Goal: Task Accomplishment & Management: Manage account settings

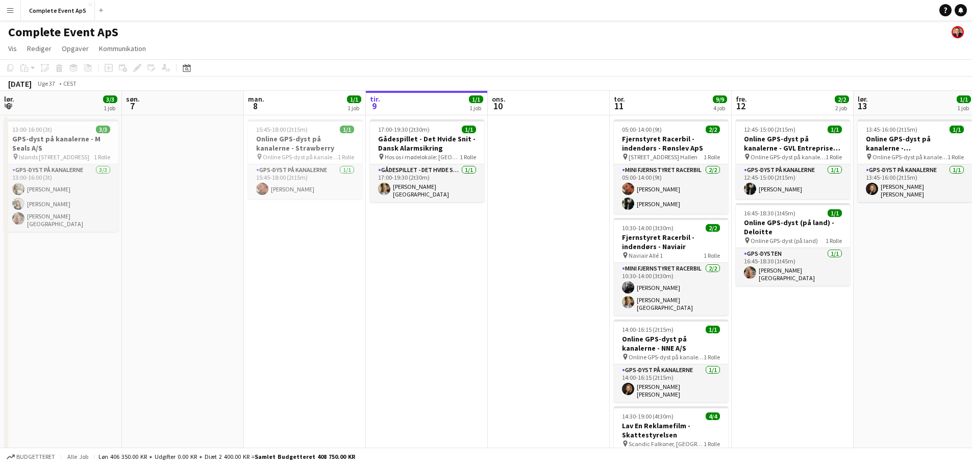
scroll to position [0, 244]
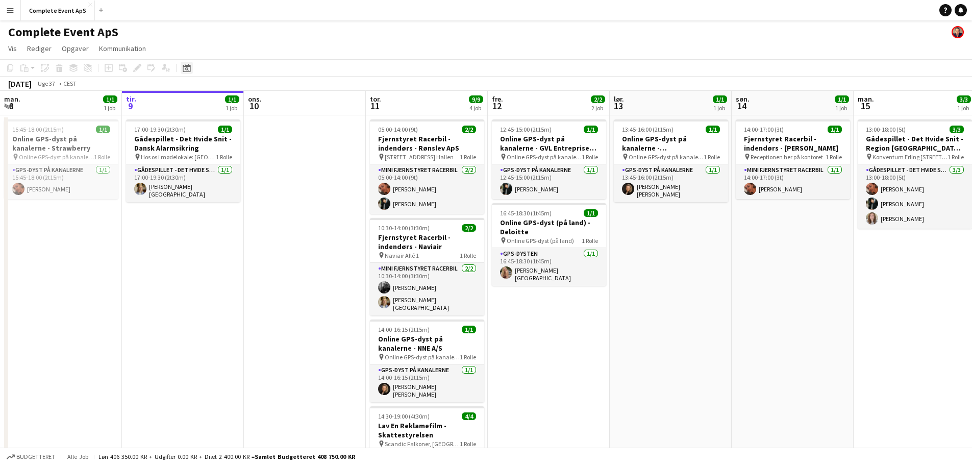
click at [187, 68] on icon at bounding box center [187, 69] width 4 height 4
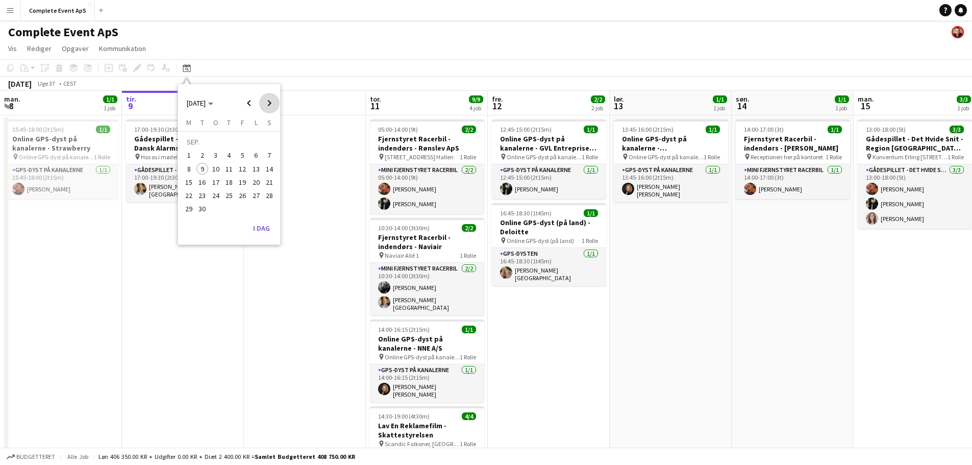
click at [269, 103] on span "Next month" at bounding box center [269, 103] width 20 height 20
click at [248, 101] on span "Previous month" at bounding box center [249, 103] width 20 height 20
click at [242, 198] on span "26" at bounding box center [242, 195] width 12 height 12
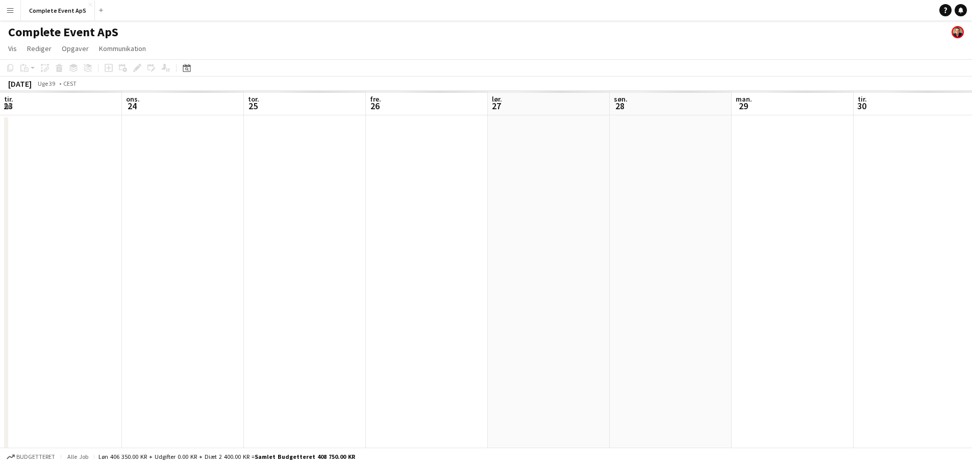
scroll to position [0, 351]
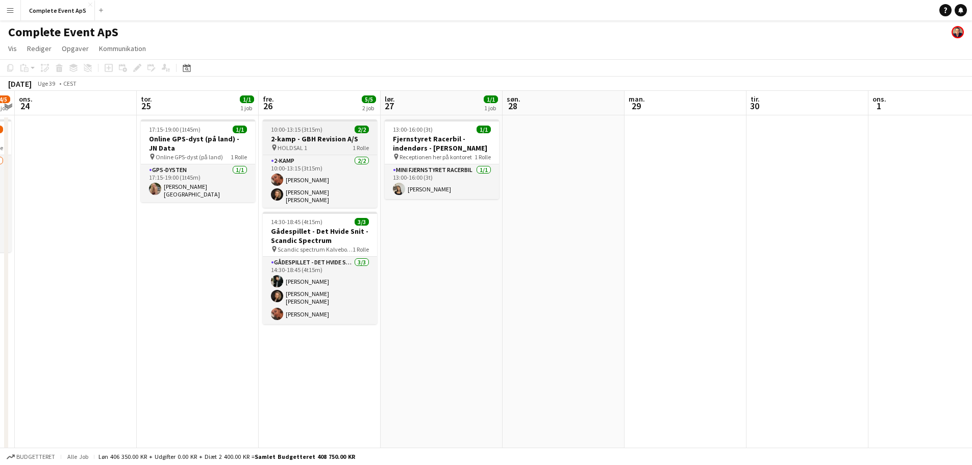
click at [334, 128] on div "10:00-13:15 (3t15m) 2/2" at bounding box center [320, 130] width 114 height 8
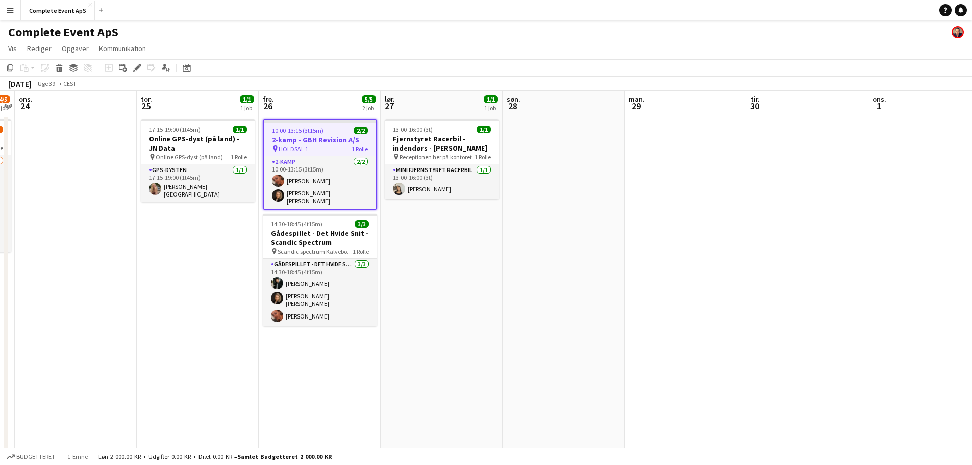
click at [334, 128] on div "10:00-13:15 (3t15m) 2/2" at bounding box center [320, 131] width 112 height 8
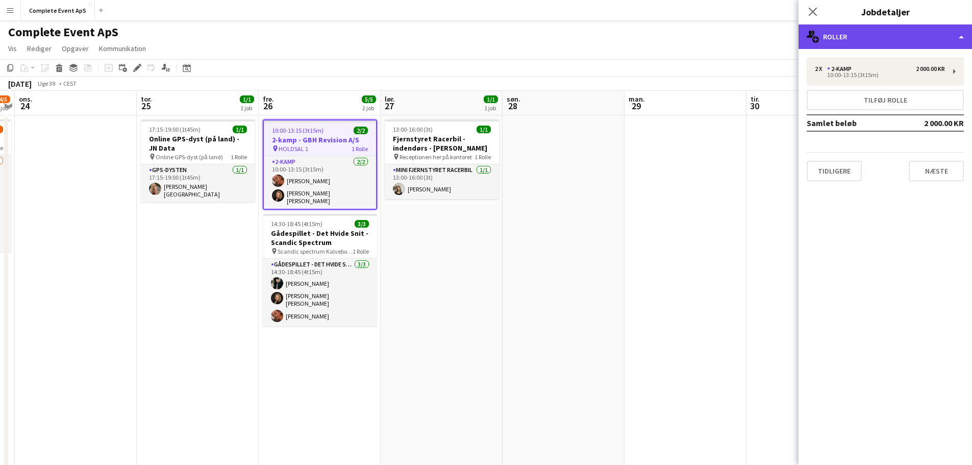
click at [889, 44] on div "multiple-users-add Roller" at bounding box center [886, 36] width 174 height 24
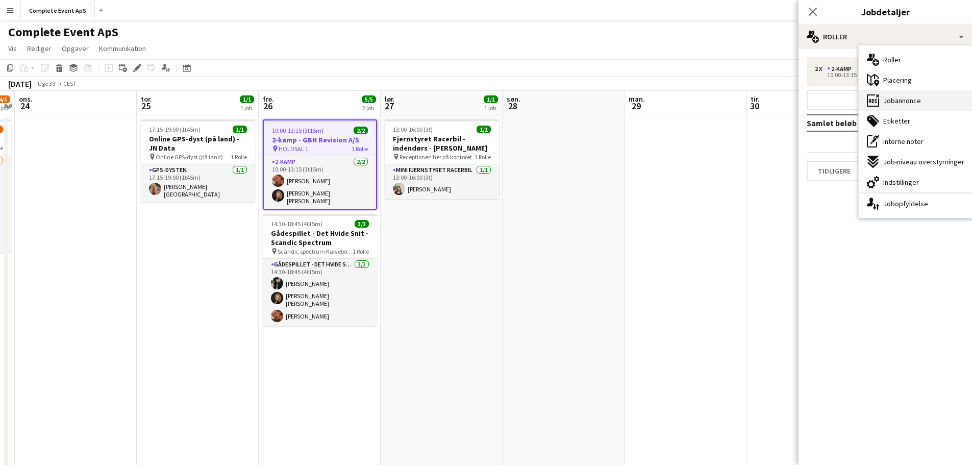
click at [907, 103] on span "Jobannonce" at bounding box center [902, 100] width 38 height 9
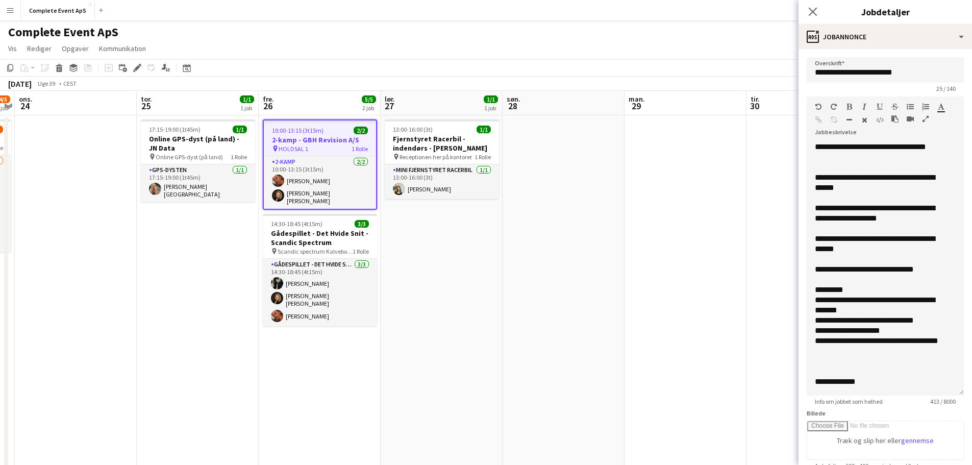
drag, startPoint x: 945, startPoint y: 211, endPoint x: 955, endPoint y: 403, distance: 192.7
click at [955, 403] on app-form-group "**********" at bounding box center [885, 250] width 157 height 309
click at [592, 255] on app-date-cell at bounding box center [564, 331] width 122 height 432
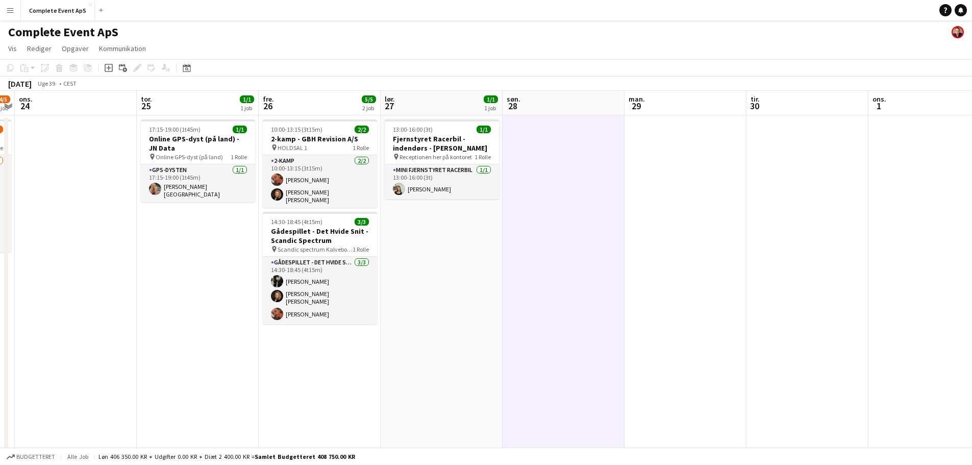
drag, startPoint x: 141, startPoint y: 140, endPoint x: 152, endPoint y: 138, distance: 10.4
click at [142, 137] on h3 "Online GPS-dyst (på land) - JN Data" at bounding box center [198, 143] width 114 height 18
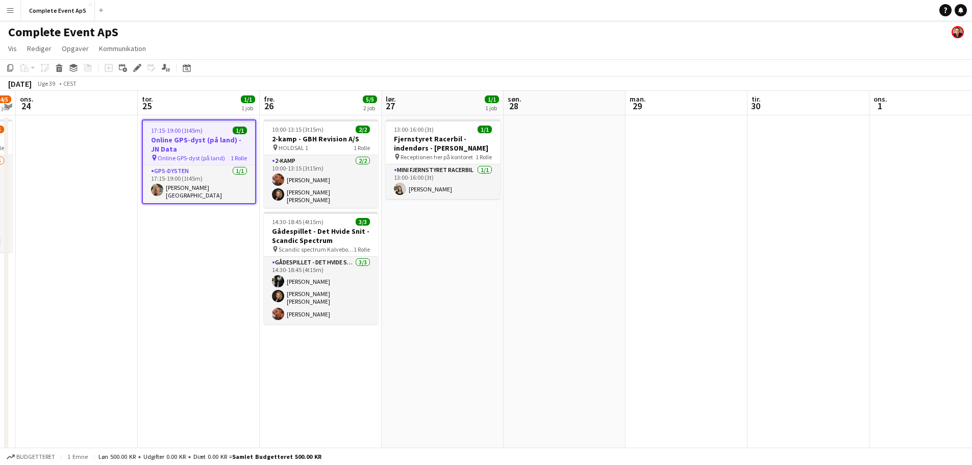
click at [203, 277] on app-date-cell "17:15-19:00 (1t45m) 1/1 Online GPS-dyst (på land) - JN Data pin Online GPS-dyst…" at bounding box center [199, 331] width 122 height 432
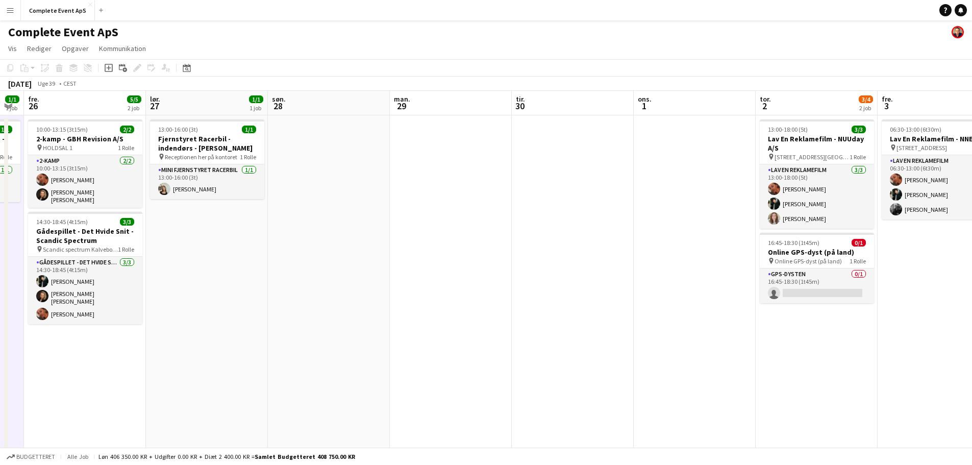
drag, startPoint x: 551, startPoint y: 376, endPoint x: 315, endPoint y: 357, distance: 236.5
click at [315, 357] on app-calendar-viewport "tir. 23 4/5 1 job ons. 24 tor. 25 1/1 1 job fre. 26 5/5 2 job lør. 27 1/1 1 job…" at bounding box center [486, 319] width 972 height 457
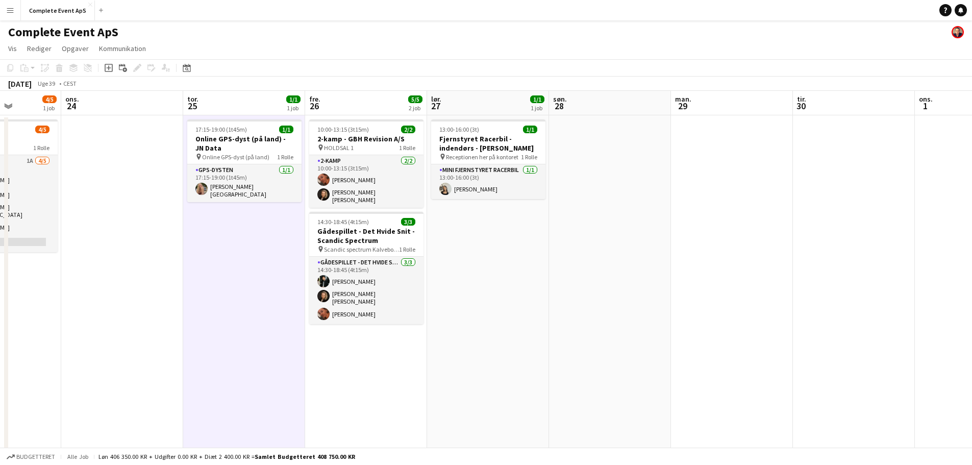
scroll to position [0, 309]
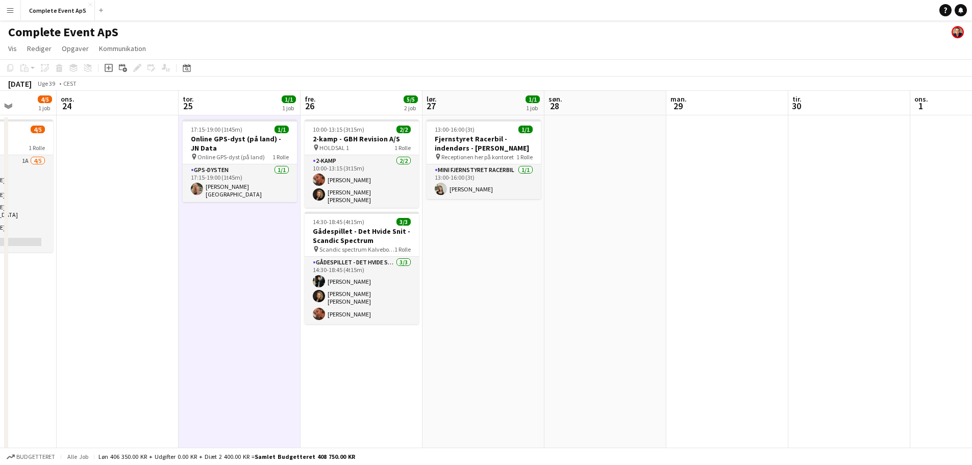
drag, startPoint x: 440, startPoint y: 342, endPoint x: 609, endPoint y: 344, distance: 168.9
click at [609, 344] on app-calendar-viewport "søn. 21 man. 22 5/5 2 job tir. 23 4/5 1 job ons. 24 tor. 25 1/1 1 job fre. 26 5…" at bounding box center [486, 319] width 972 height 457
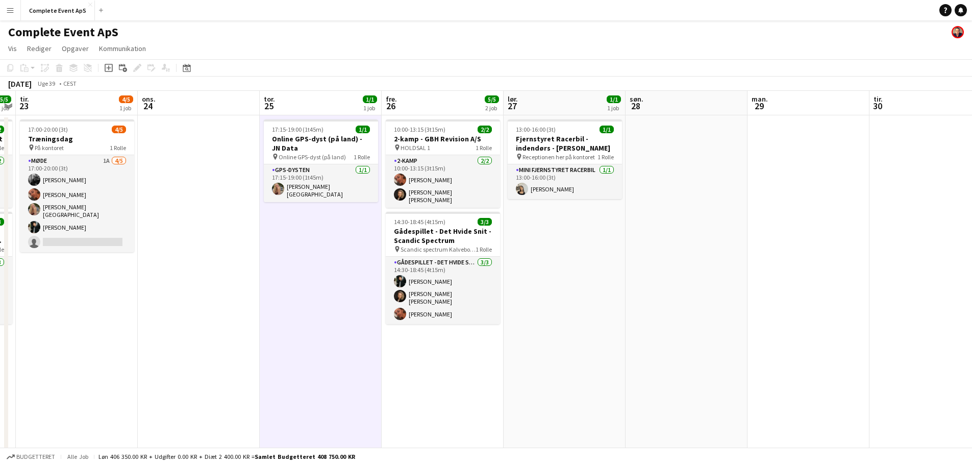
scroll to position [0, 323]
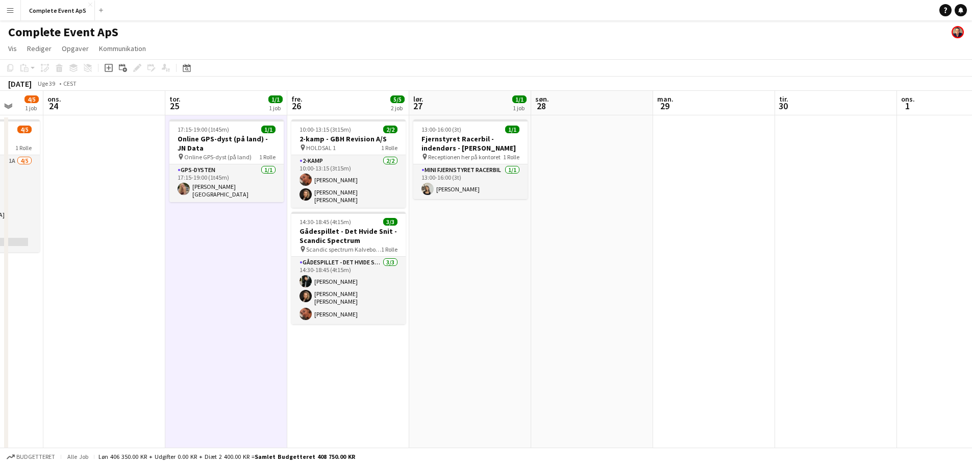
drag, startPoint x: 146, startPoint y: 220, endPoint x: 255, endPoint y: 236, distance: 109.8
click at [255, 236] on app-calendar-viewport "søn. 21 man. 22 5/5 2 job tir. 23 4/5 1 job ons. 24 tor. 25 1/1 1 job fre. 26 5…" at bounding box center [486, 319] width 972 height 457
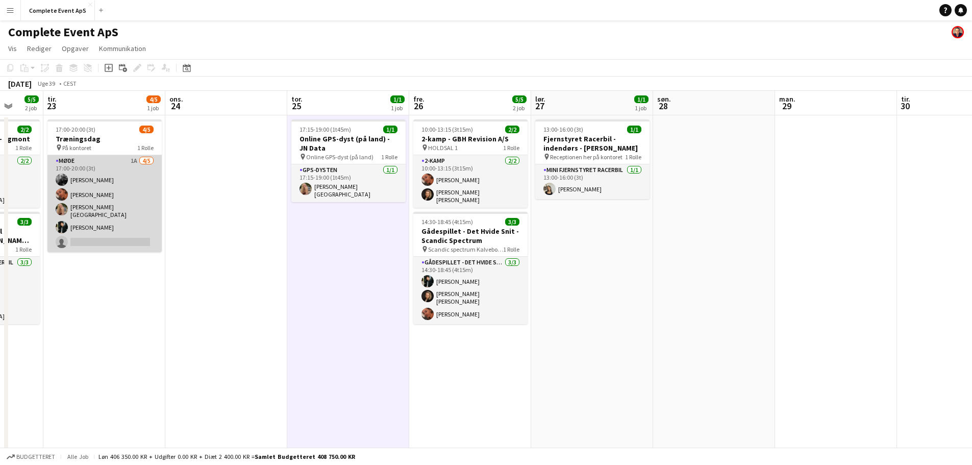
click at [132, 212] on app-card-role "Møde 1A [DATE] 17:00-20:00 (3t) [PERSON_NAME] [PERSON_NAME] [PERSON_NAME] [PERS…" at bounding box center [104, 203] width 114 height 97
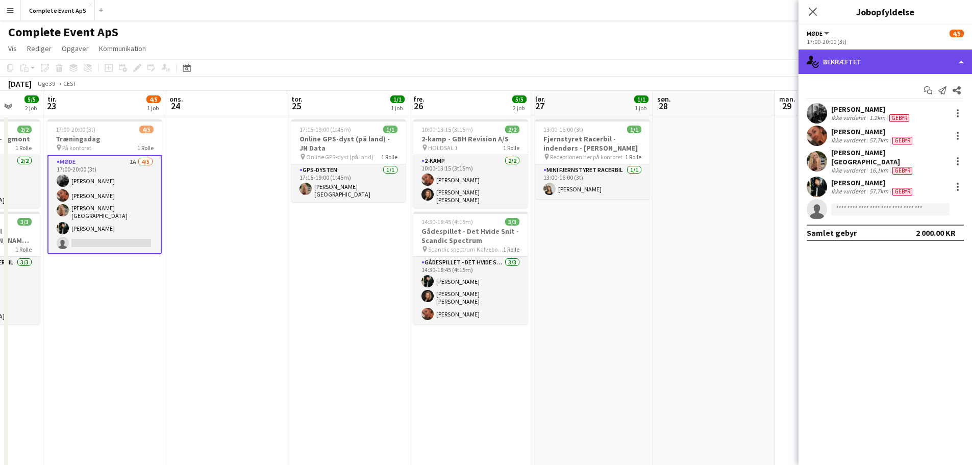
click at [881, 54] on div "single-neutral-actions-check-2 Bekræftet" at bounding box center [886, 62] width 174 height 24
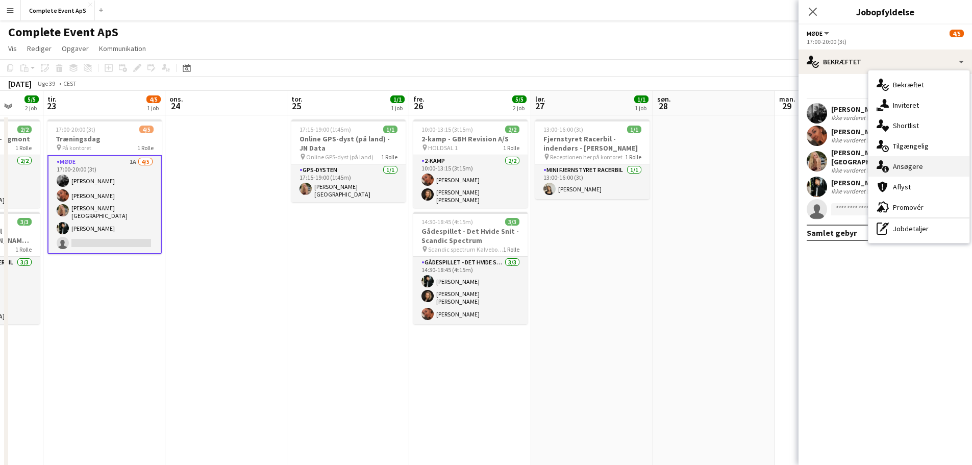
click at [908, 168] on span "Ansøgere" at bounding box center [908, 166] width 30 height 9
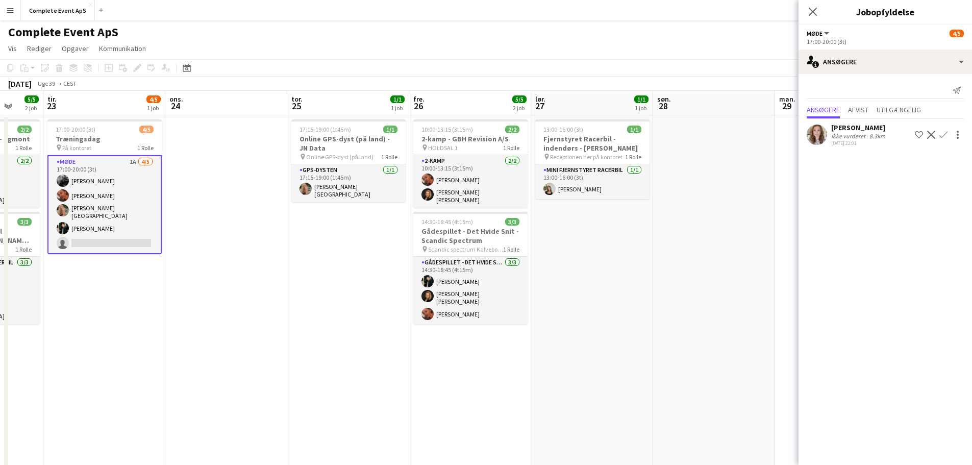
click at [944, 134] on app-icon "Bekræft" at bounding box center [944, 135] width 8 height 8
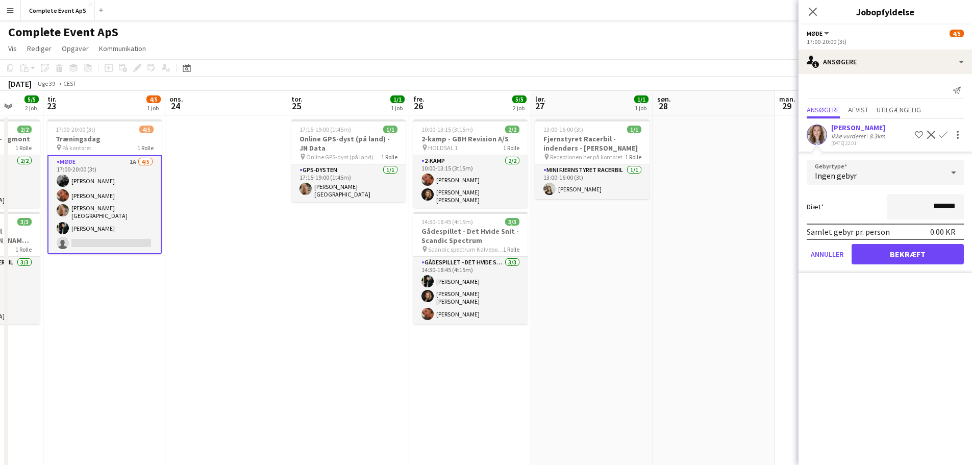
drag, startPoint x: 932, startPoint y: 207, endPoint x: 1000, endPoint y: 210, distance: 67.9
click at [972, 210] on html "Menu Boards Boards Boards Alle job Status Arbejdsstyrke Arbejdsstyrke Min arbej…" at bounding box center [486, 282] width 972 height 565
type input "******"
drag, startPoint x: 891, startPoint y: 256, endPoint x: 873, endPoint y: 255, distance: 17.4
click at [891, 256] on button "Bekræft" at bounding box center [908, 254] width 112 height 20
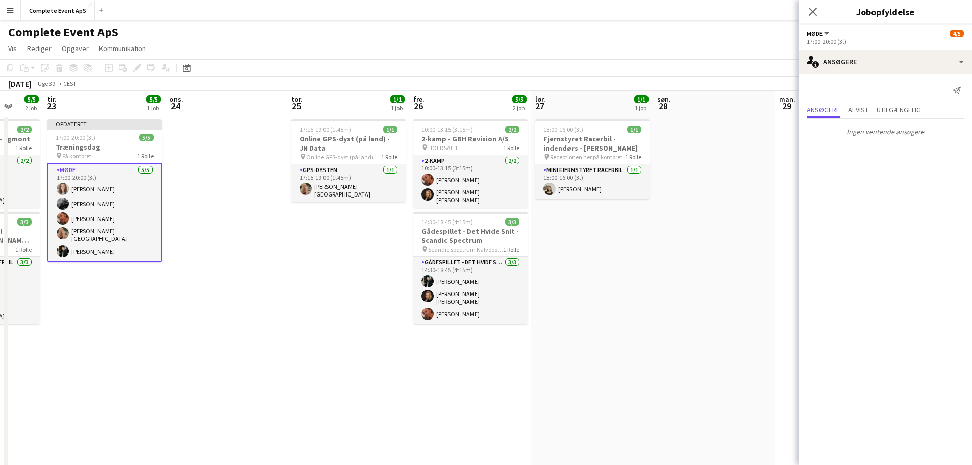
click at [692, 236] on app-date-cell at bounding box center [714, 331] width 122 height 432
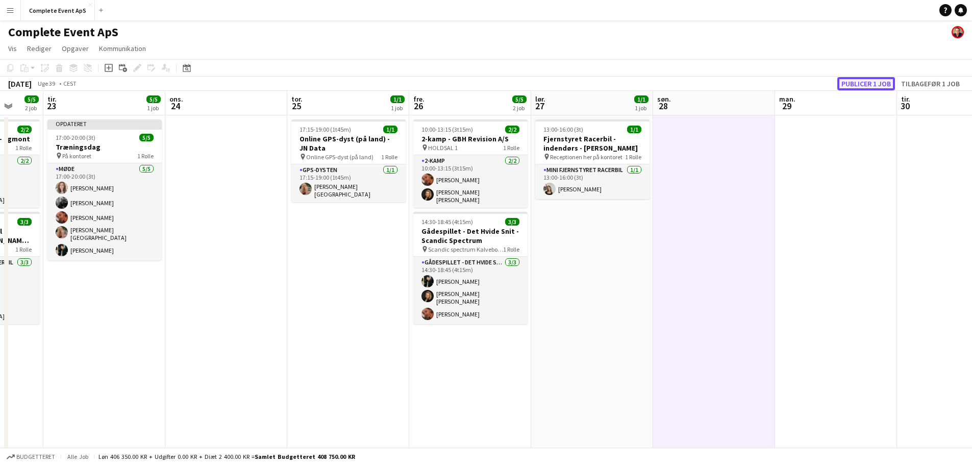
click at [869, 79] on button "Publicer 1 job" at bounding box center [866, 83] width 58 height 13
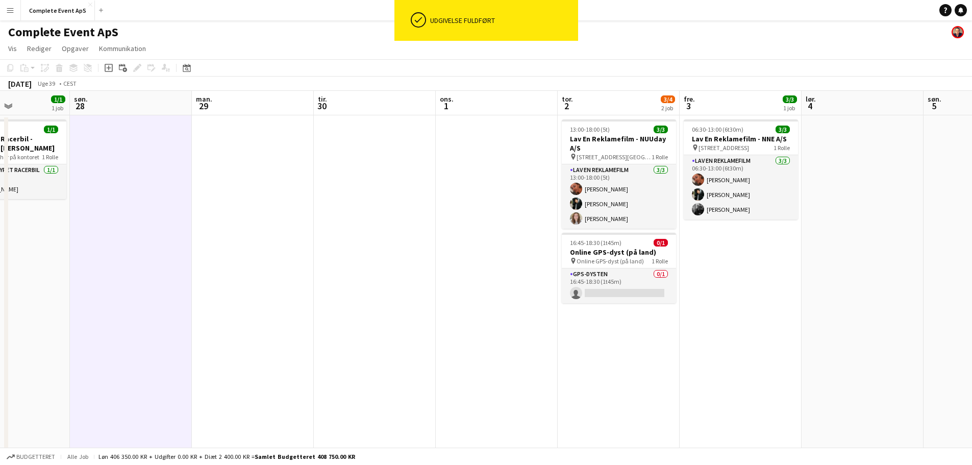
drag, startPoint x: 754, startPoint y: 287, endPoint x: 39, endPoint y: 244, distance: 716.3
click at [43, 244] on app-calendar-viewport "tor. 25 1/1 1 job fre. 26 5/5 2 job lør. 27 1/1 1 job søn. 28 man. 29 tir. 30 o…" at bounding box center [486, 319] width 972 height 457
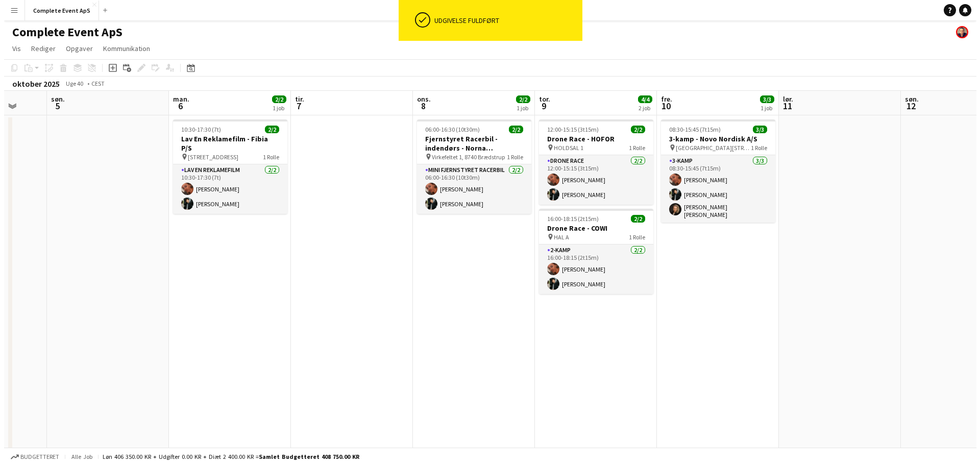
scroll to position [0, 383]
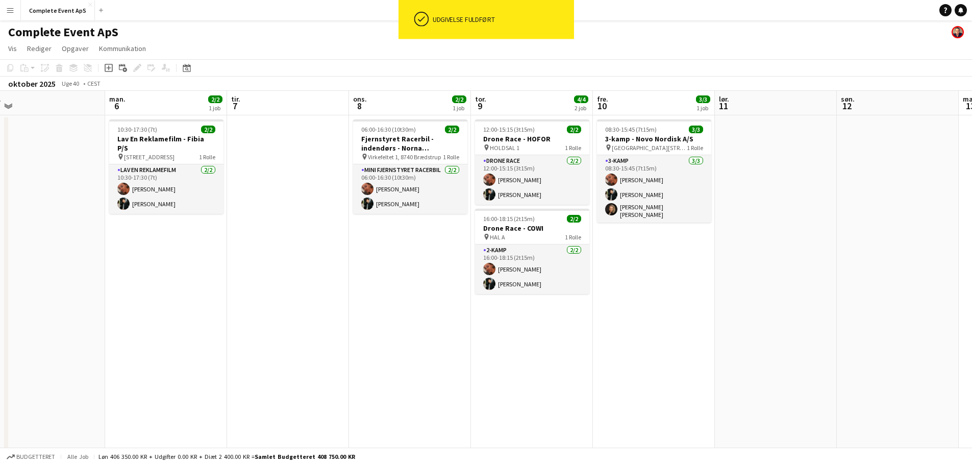
drag, startPoint x: 734, startPoint y: 333, endPoint x: 0, endPoint y: 271, distance: 736.5
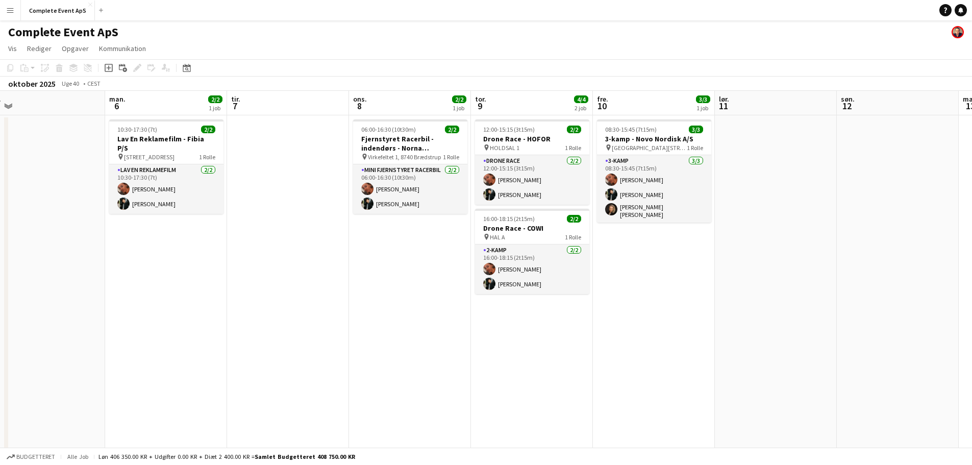
click at [0, 271] on app-calendar-viewport "tor. 2 3/4 2 job fre. 3 3/3 1 job lør. 4 søn. 5 man. 6 2/2 1 job tir. 7 ons. 8 …" at bounding box center [486, 319] width 972 height 457
click at [42, 6] on button "Complete Event ApS Luk" at bounding box center [58, 11] width 74 height 20
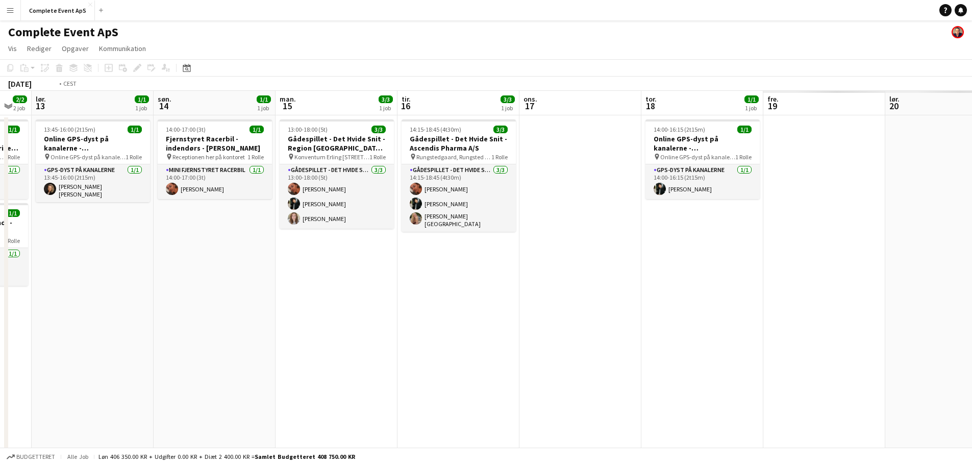
scroll to position [0, 307]
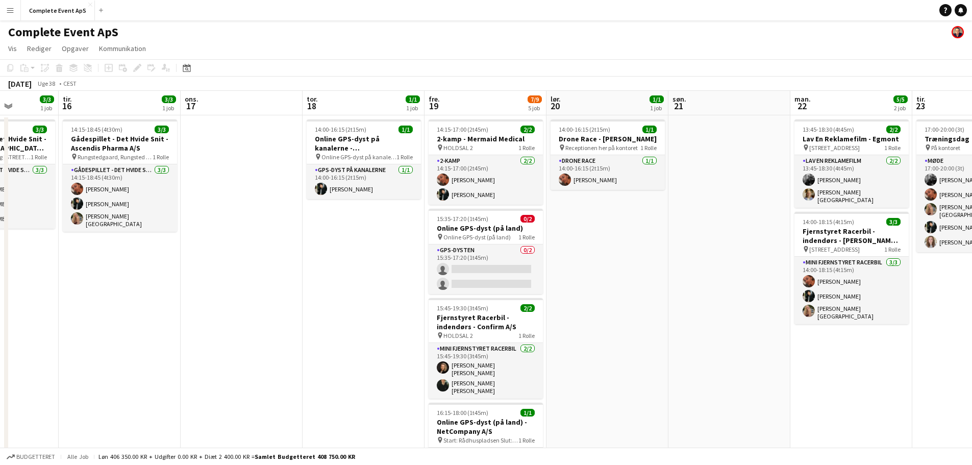
drag, startPoint x: 506, startPoint y: 343, endPoint x: 36, endPoint y: 316, distance: 470.8
click at [36, 316] on app-calendar-viewport "lør. 13 1/1 1 job søn. 14 1/1 1 job man. 15 3/3 1 job tir. 16 3/3 1 job ons. 17…" at bounding box center [486, 354] width 972 height 527
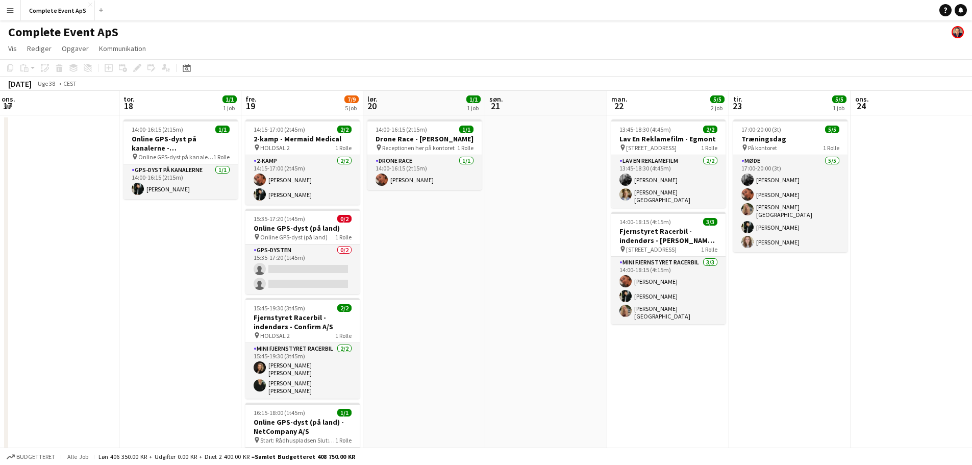
drag, startPoint x: 906, startPoint y: 360, endPoint x: 723, endPoint y: 340, distance: 184.3
click at [723, 340] on app-calendar-viewport "man. 15 3/3 1 job tir. 16 3/3 1 job ons. 17 tor. 18 1/1 1 job fre. 19 7/9 5 job…" at bounding box center [486, 354] width 972 height 527
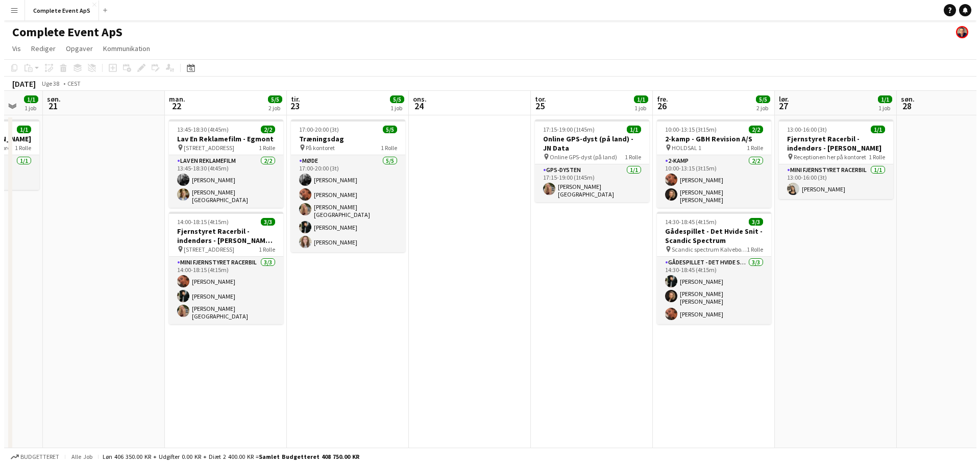
scroll to position [0, 331]
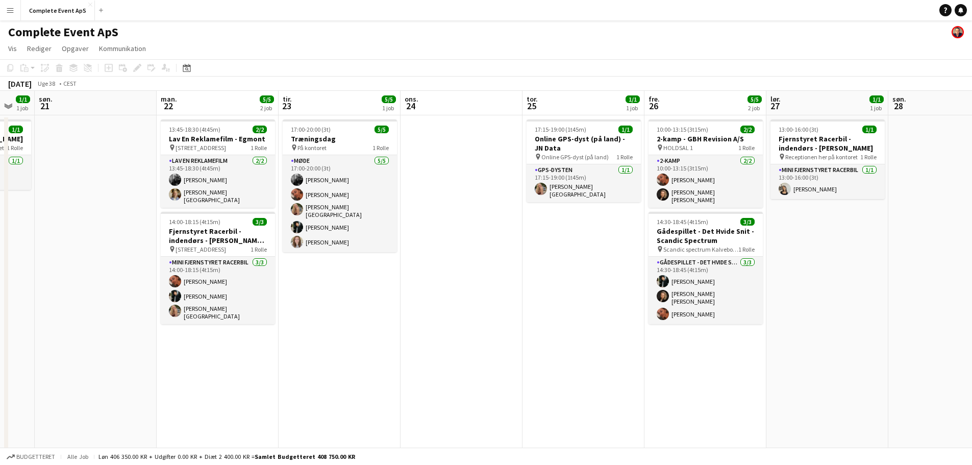
drag, startPoint x: 688, startPoint y: 337, endPoint x: 237, endPoint y: 332, distance: 450.7
click at [237, 332] on app-calendar-viewport "tor. 18 1/1 1 job fre. 19 7/9 5 job lør. 20 1/1 1 job søn. 21 man. 22 5/5 2 job…" at bounding box center [486, 354] width 972 height 527
click at [9, 10] on app-icon "Menu" at bounding box center [10, 10] width 8 height 8
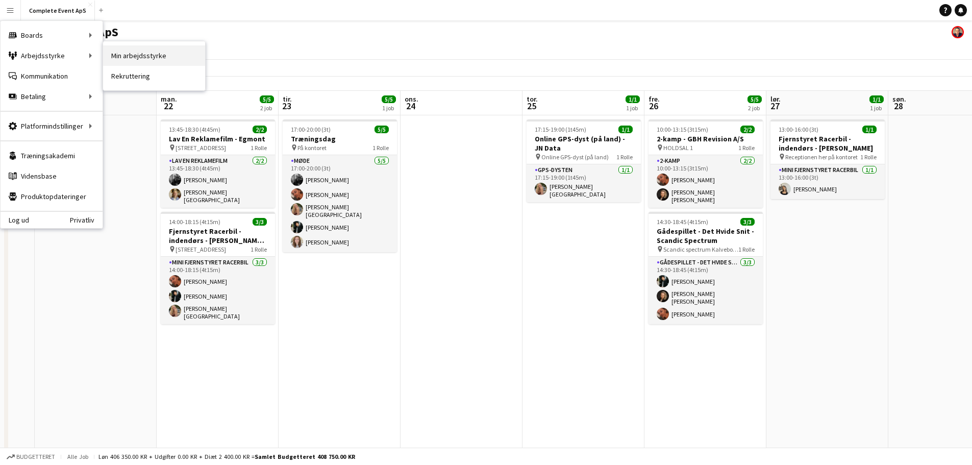
click at [121, 48] on link "Min arbejdsstyrke" at bounding box center [154, 55] width 102 height 20
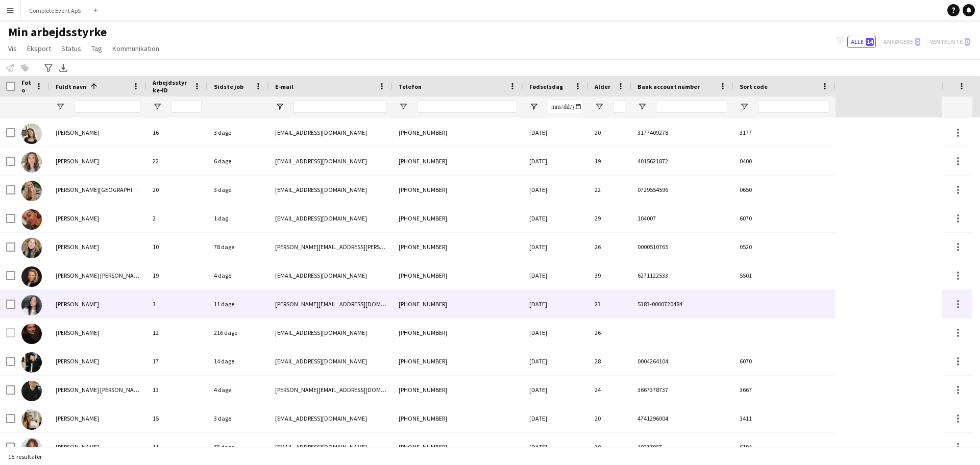
scroll to position [99, 0]
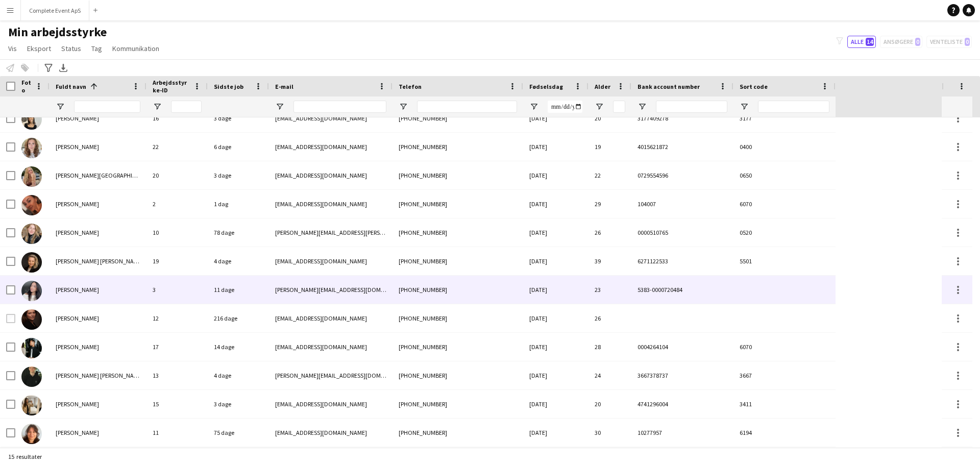
click at [39, 291] on img at bounding box center [31, 291] width 20 height 20
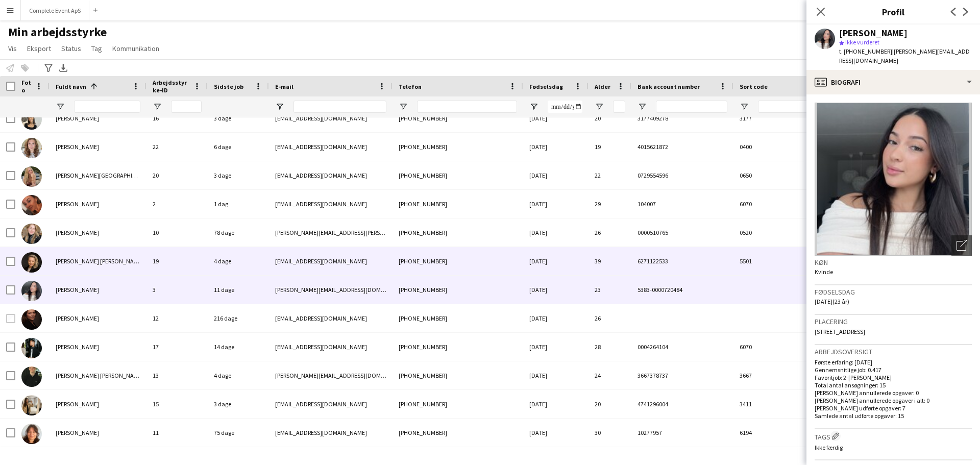
click at [32, 263] on img at bounding box center [31, 262] width 20 height 20
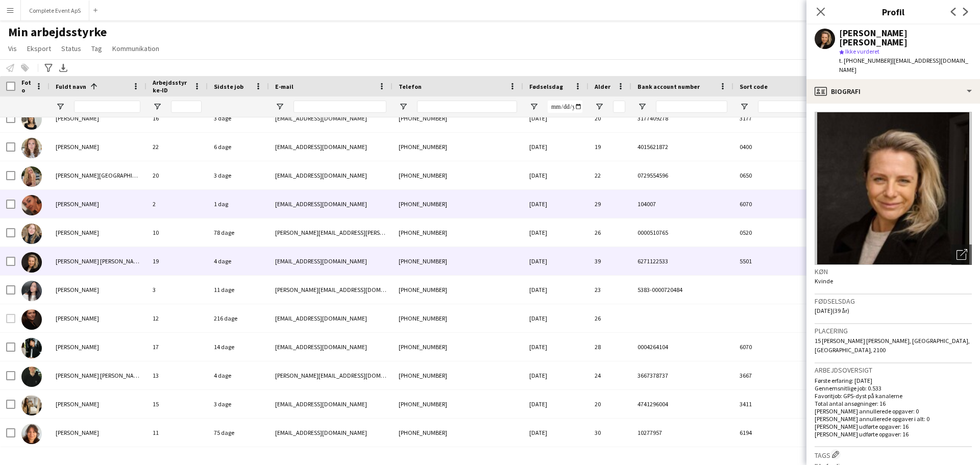
click at [35, 204] on img at bounding box center [31, 205] width 20 height 20
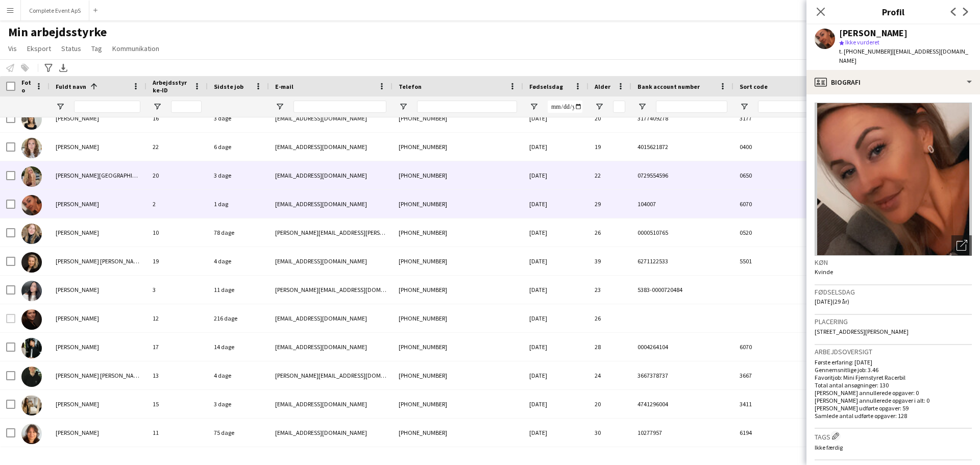
click at [30, 174] on img at bounding box center [31, 176] width 20 height 20
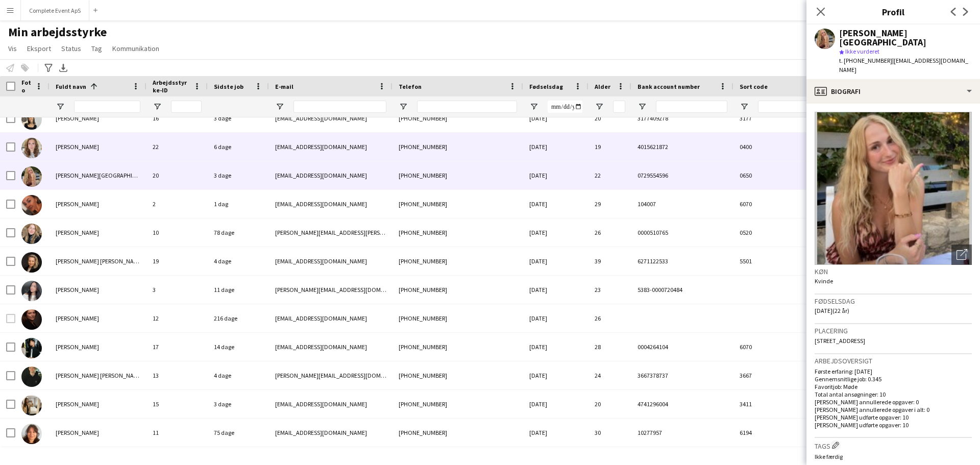
click at [31, 147] on img at bounding box center [31, 148] width 20 height 20
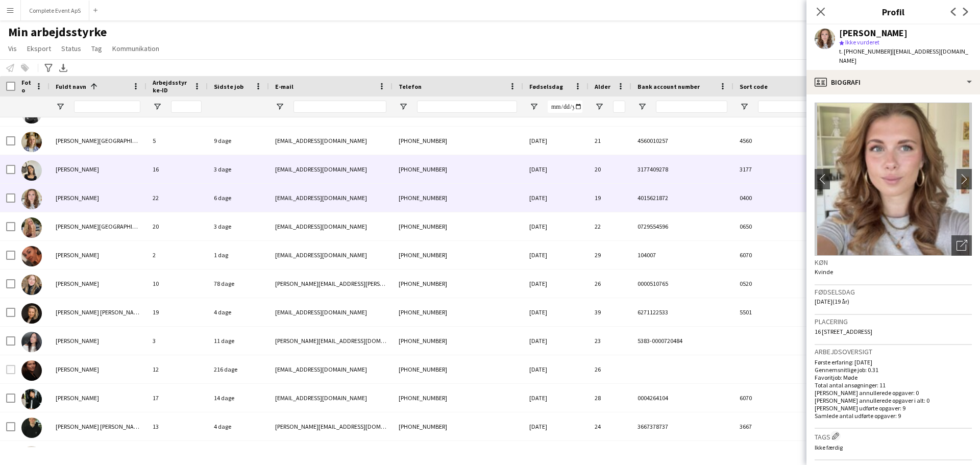
scroll to position [0, 0]
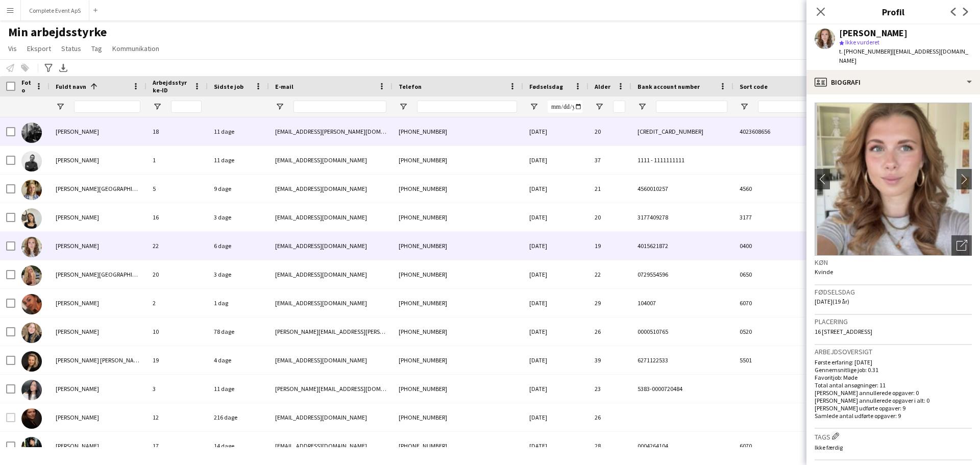
click at [34, 133] on img at bounding box center [31, 132] width 20 height 20
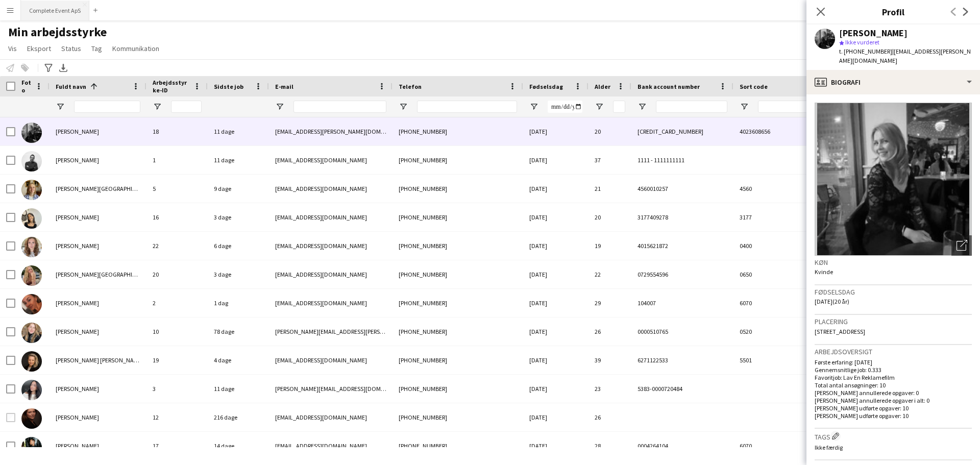
click at [42, 11] on button "Complete Event ApS Luk" at bounding box center [55, 11] width 68 height 20
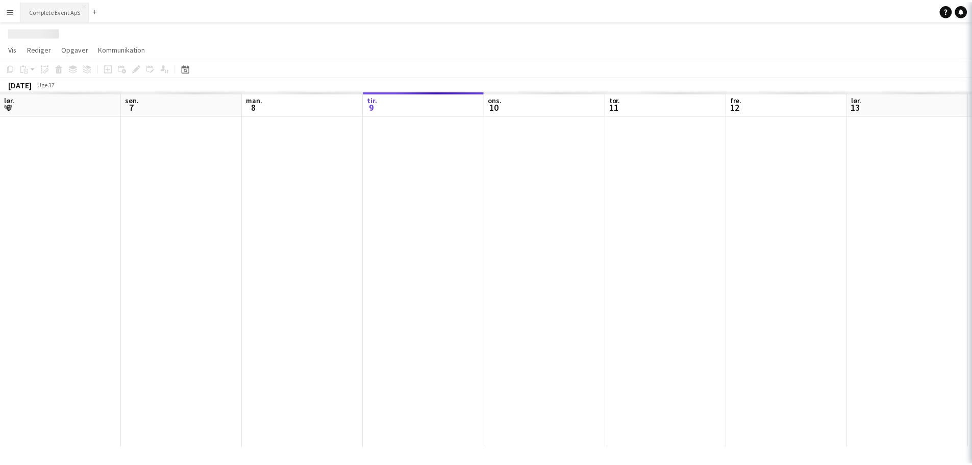
scroll to position [0, 244]
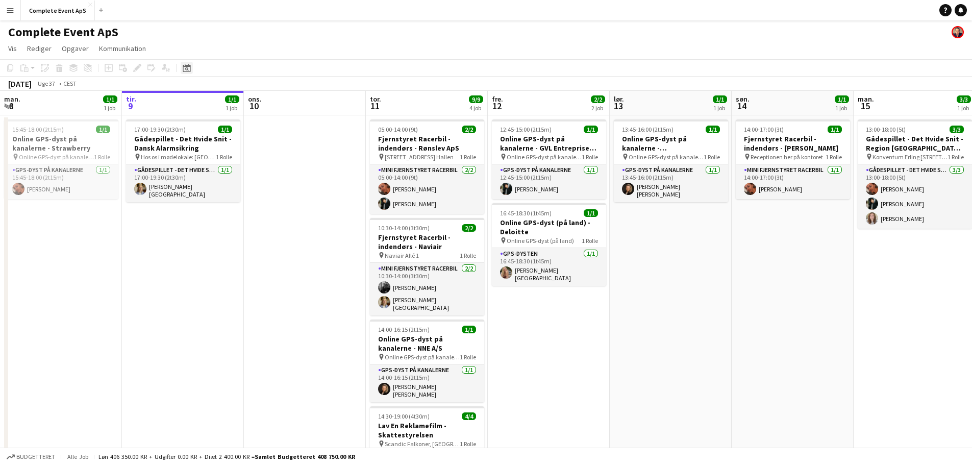
click at [191, 71] on div "Datovælger" at bounding box center [187, 68] width 12 height 12
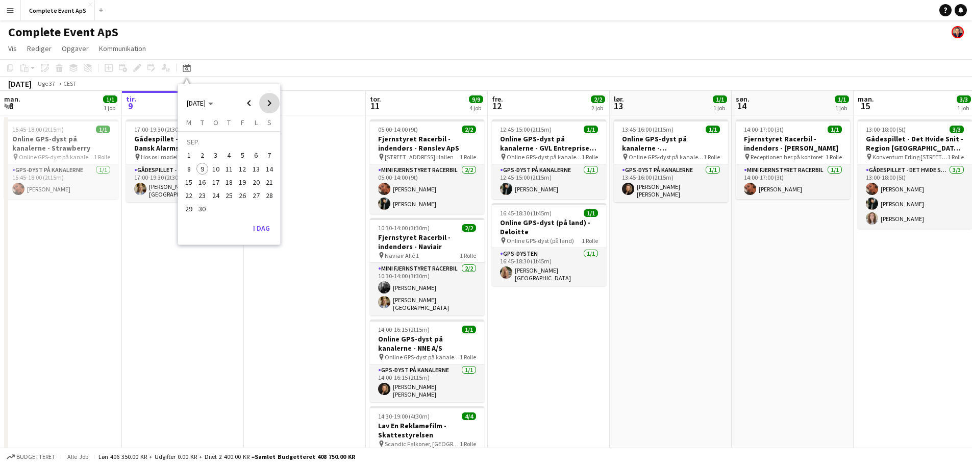
click at [270, 99] on span "Next month" at bounding box center [269, 103] width 20 height 20
click at [228, 158] on span "2" at bounding box center [229, 156] width 12 height 12
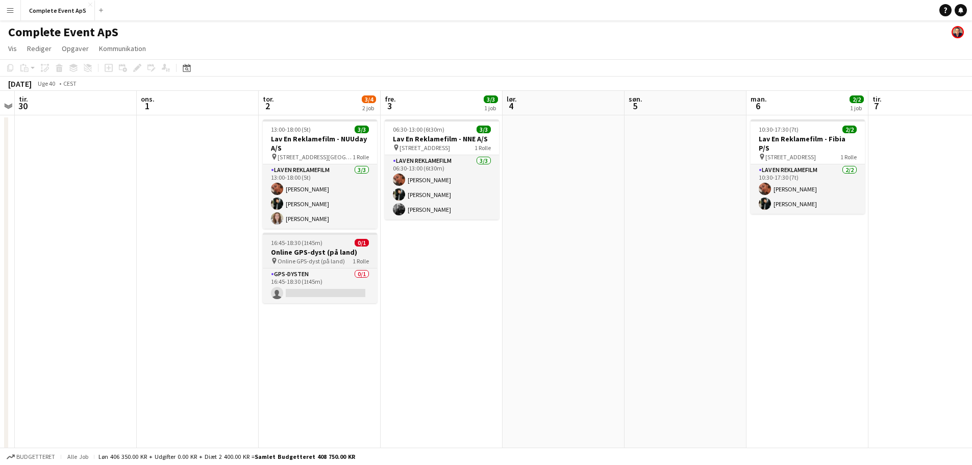
click at [331, 241] on div "16:45-18:30 (1t45m) 0/1" at bounding box center [320, 243] width 114 height 8
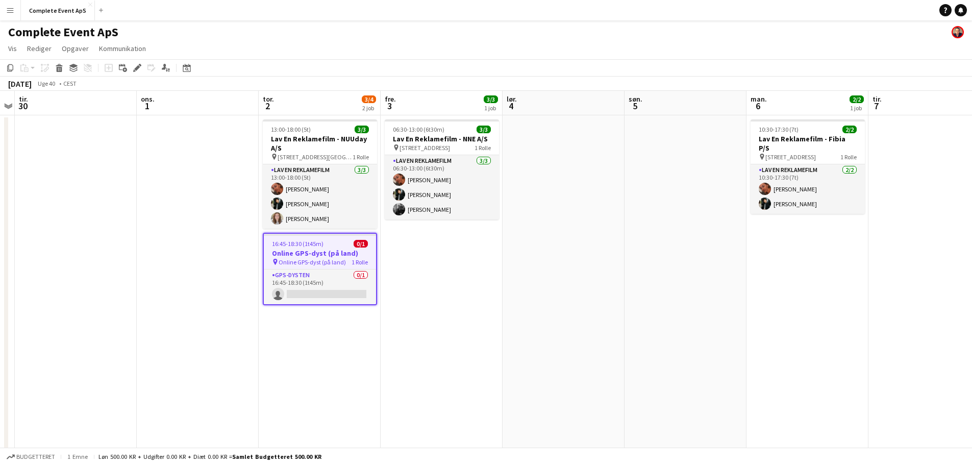
click at [331, 241] on div "16:45-18:30 (1t45m) 0/1" at bounding box center [320, 244] width 112 height 8
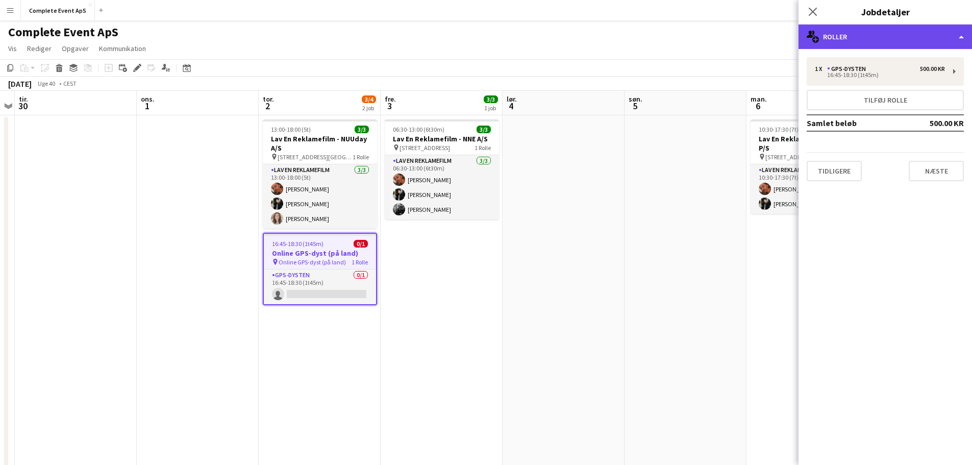
click at [895, 29] on div "multiple-users-add Roller" at bounding box center [886, 36] width 174 height 24
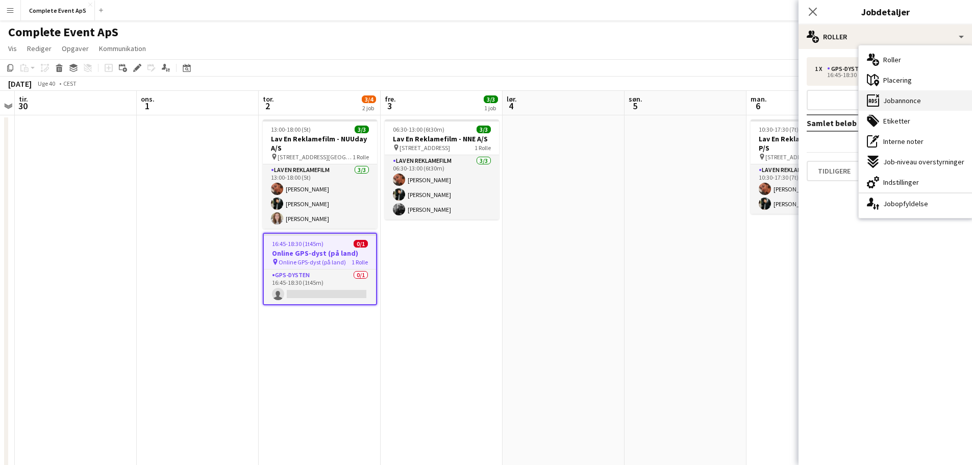
click at [918, 100] on span "Jobannonce" at bounding box center [902, 100] width 38 height 9
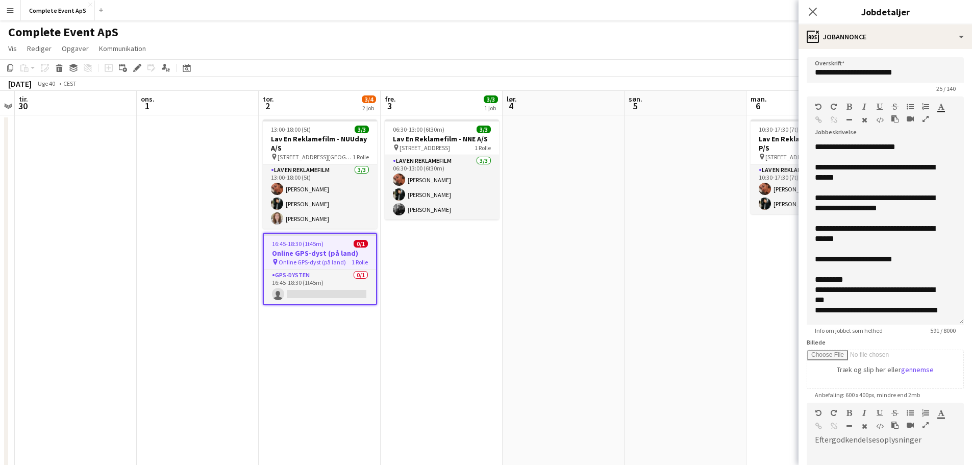
drag, startPoint x: 947, startPoint y: 213, endPoint x: 947, endPoint y: 334, distance: 121.5
click at [947, 334] on form "**********" at bounding box center [886, 341] width 174 height 569
drag, startPoint x: 917, startPoint y: 144, endPoint x: 869, endPoint y: 149, distance: 48.1
click at [869, 149] on div "**********" at bounding box center [878, 147] width 126 height 10
copy div "**********"
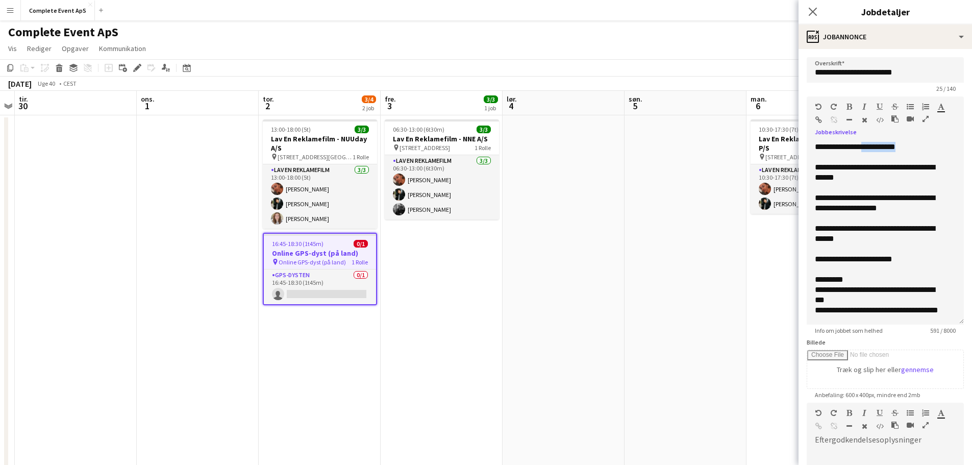
click at [339, 248] on app-job-card "16:45-18:30 (1t45m) 0/1 Online GPS-dyst (på land) pin Online GPS-dyst (på land)…" at bounding box center [320, 269] width 114 height 72
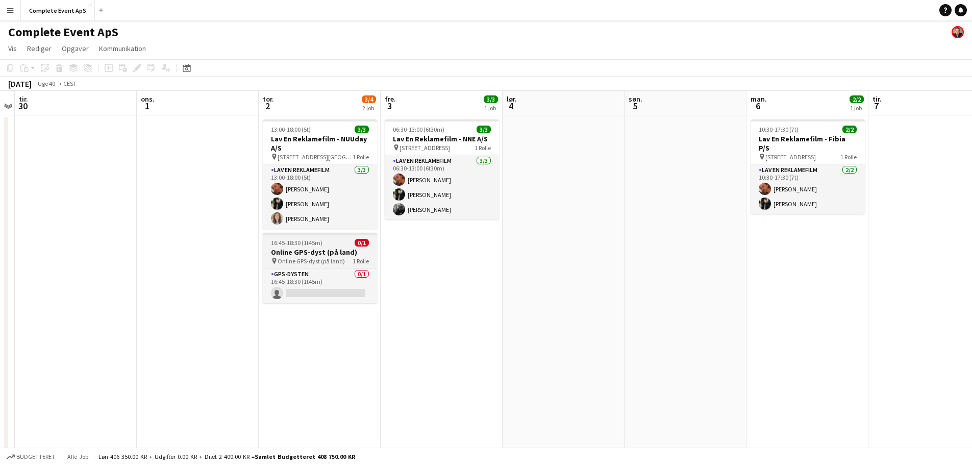
click at [334, 248] on h3 "Online GPS-dyst (på land)" at bounding box center [320, 252] width 114 height 9
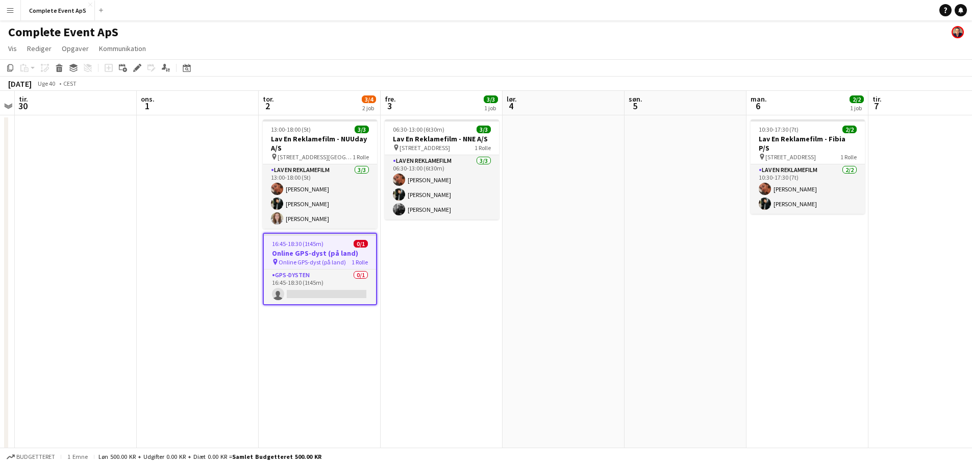
click at [334, 248] on app-job-card "16:45-18:30 (1t45m) 0/1 Online GPS-dyst (på land) pin Online GPS-dyst (på land)…" at bounding box center [320, 269] width 114 height 72
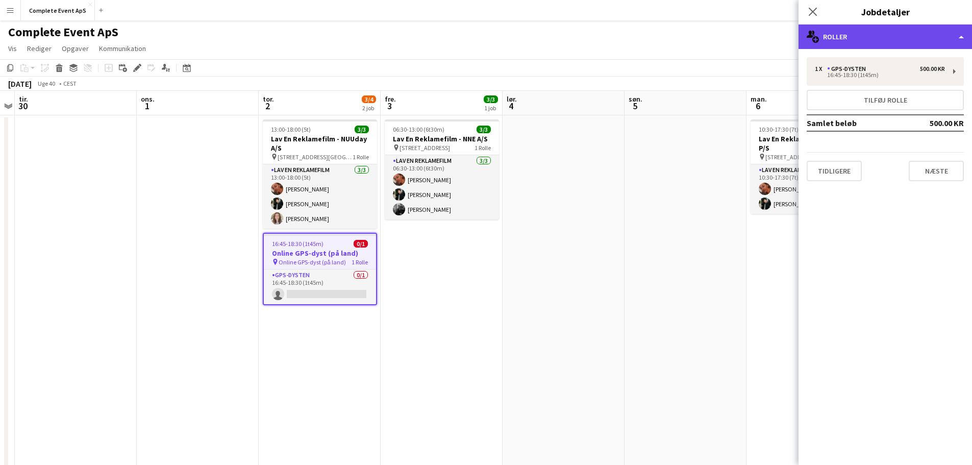
click at [878, 31] on div "multiple-users-add Roller" at bounding box center [886, 36] width 174 height 24
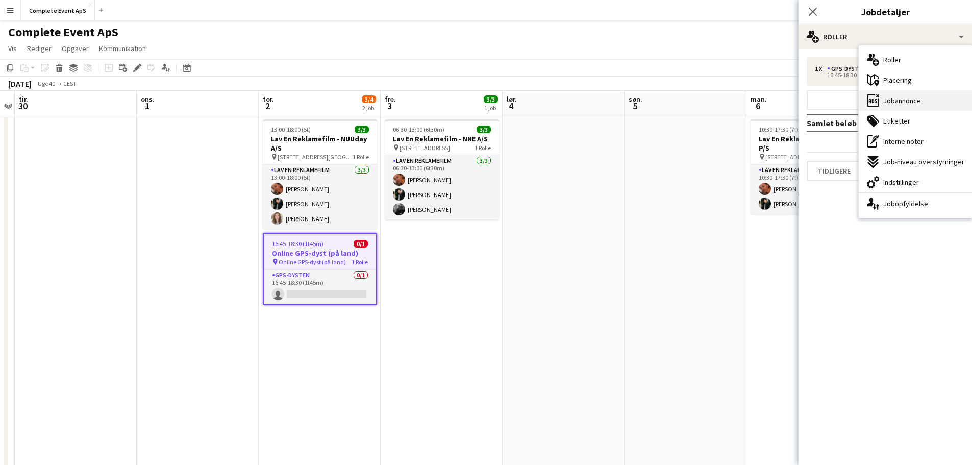
click at [908, 97] on span "Jobannonce" at bounding box center [902, 100] width 38 height 9
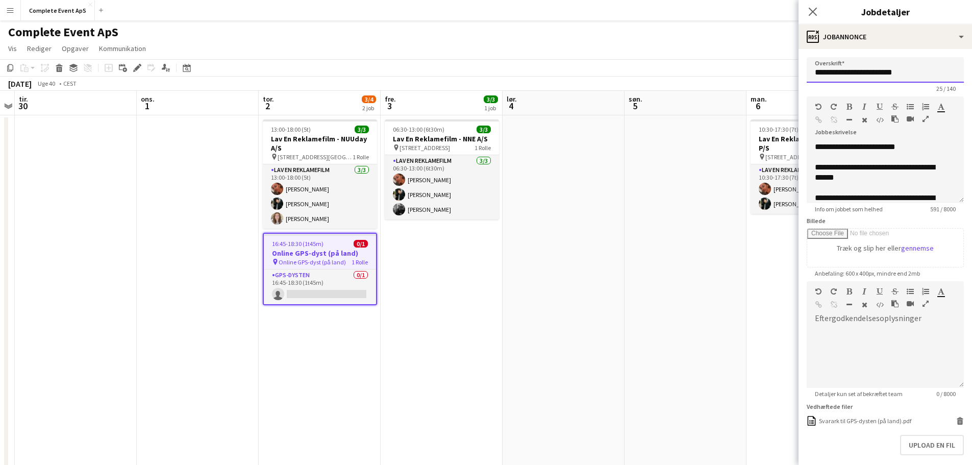
click at [915, 74] on input "**********" at bounding box center [885, 70] width 157 height 26
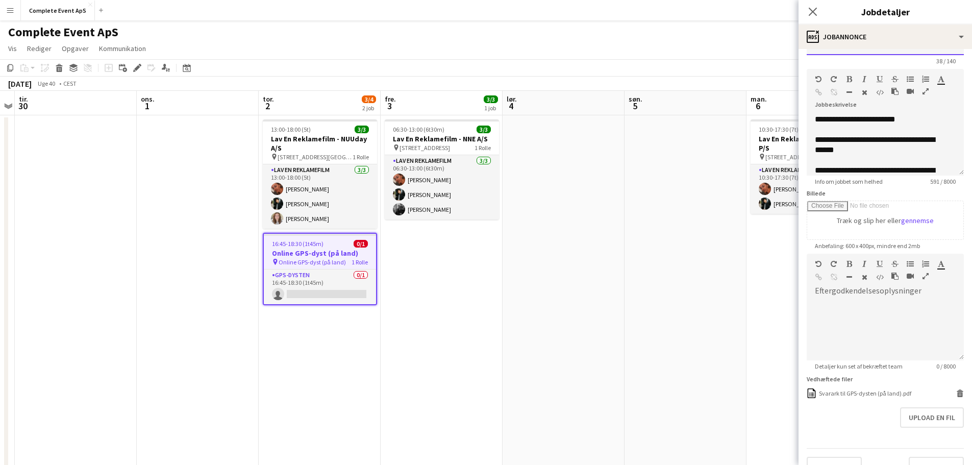
scroll to position [48, 0]
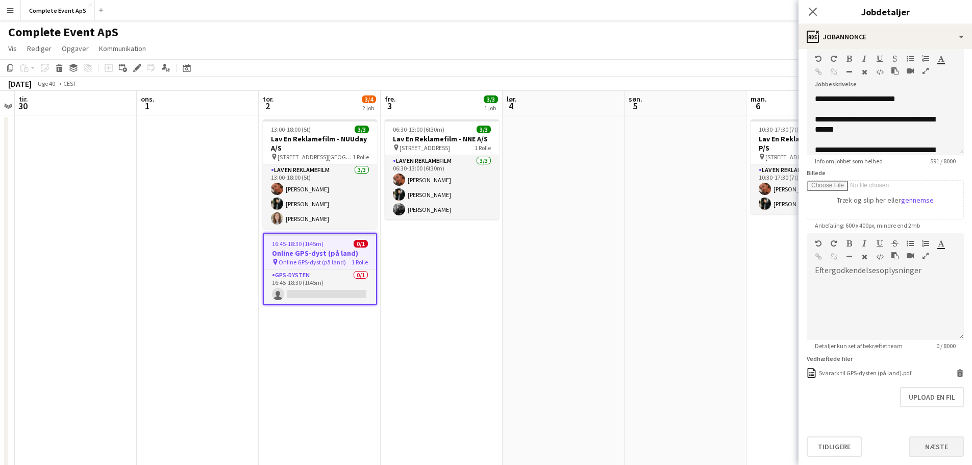
type input "**********"
click at [921, 442] on button "Næste" at bounding box center [936, 446] width 55 height 20
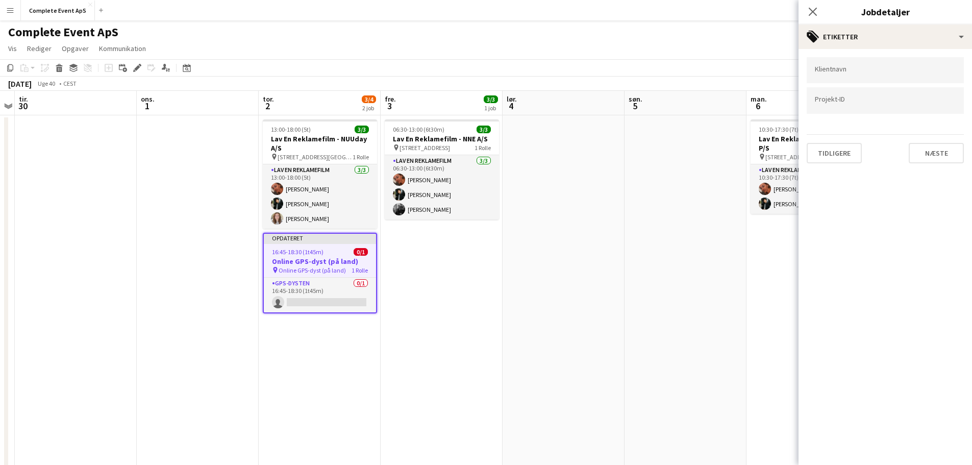
type input "*******"
click at [923, 149] on button "Næste" at bounding box center [936, 153] width 55 height 20
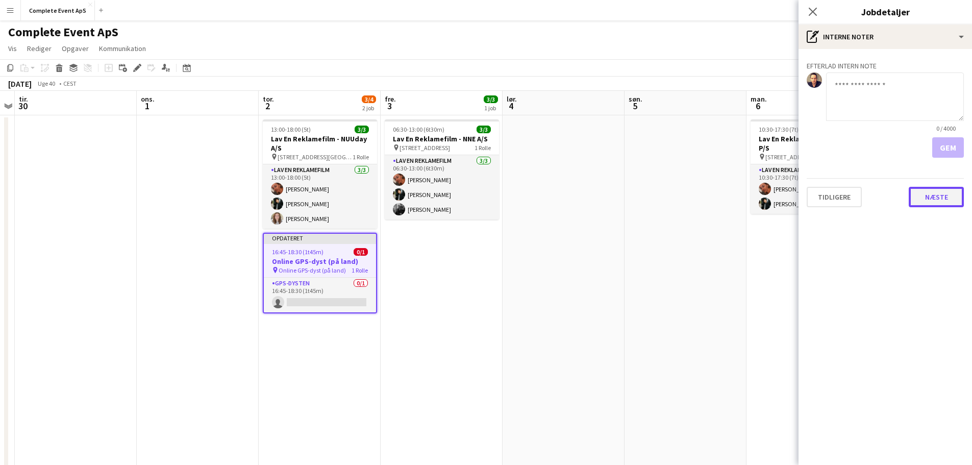
click at [937, 204] on button "Næste" at bounding box center [936, 197] width 55 height 20
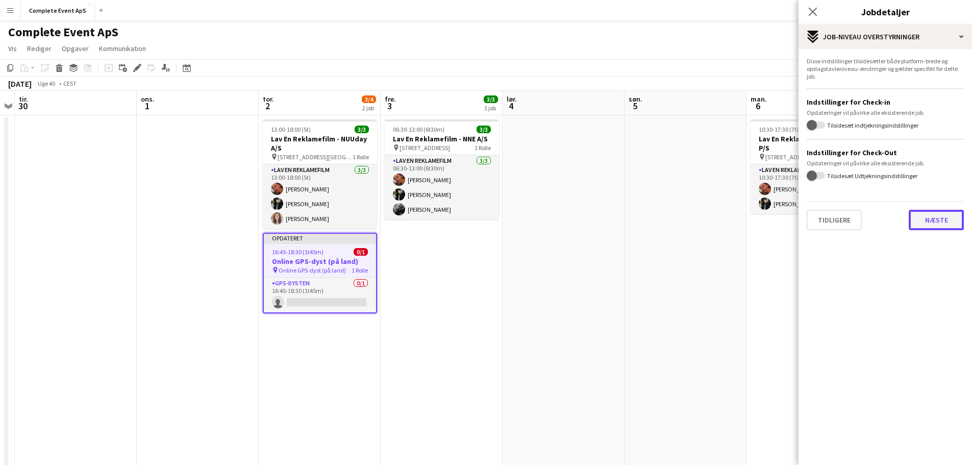
click at [936, 211] on button "Næste" at bounding box center [936, 220] width 55 height 20
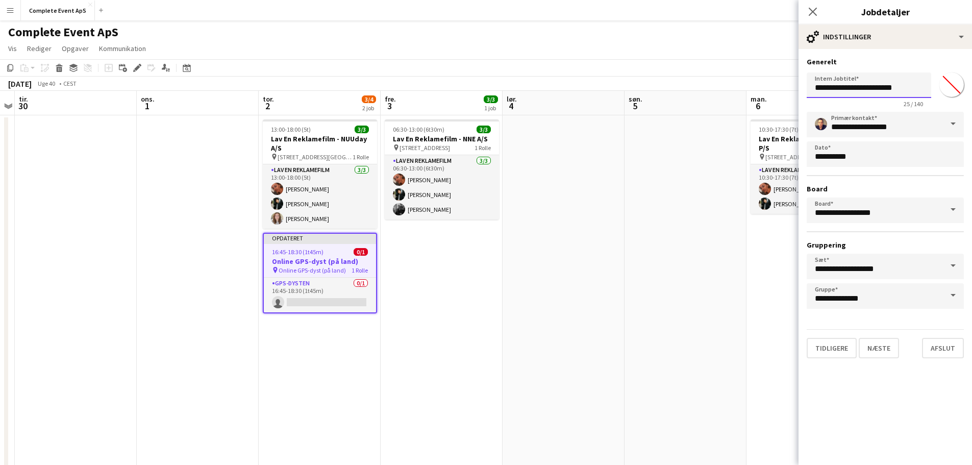
click at [902, 92] on input "**********" at bounding box center [869, 85] width 125 height 26
type input "**********"
click at [889, 354] on button "Næste" at bounding box center [879, 348] width 40 height 20
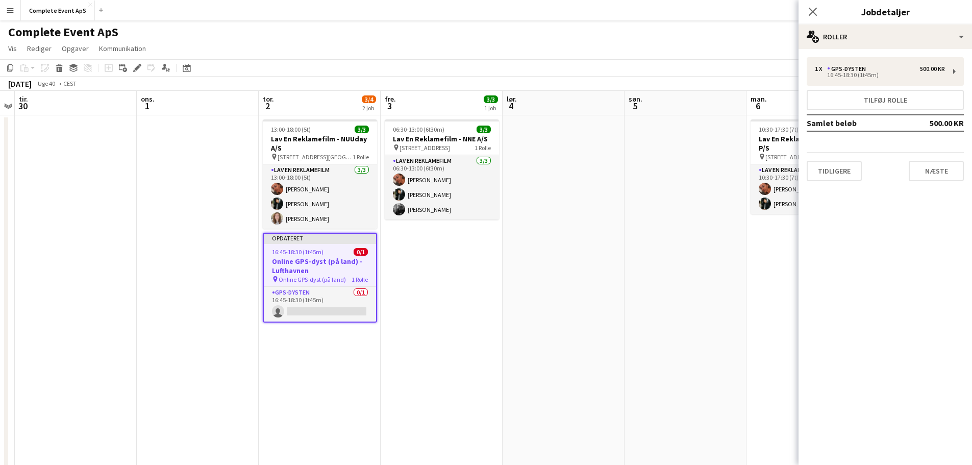
click at [709, 341] on app-date-cell at bounding box center [686, 331] width 122 height 432
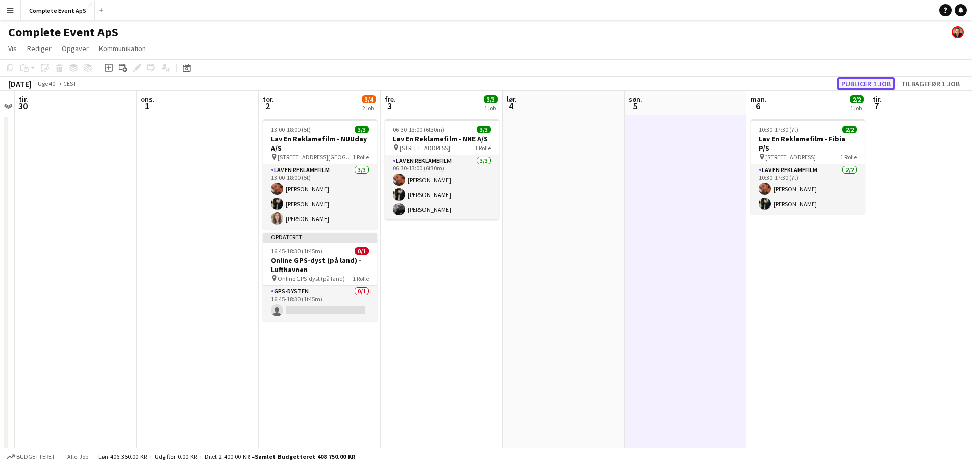
click at [874, 85] on button "Publicer 1 job" at bounding box center [866, 83] width 58 height 13
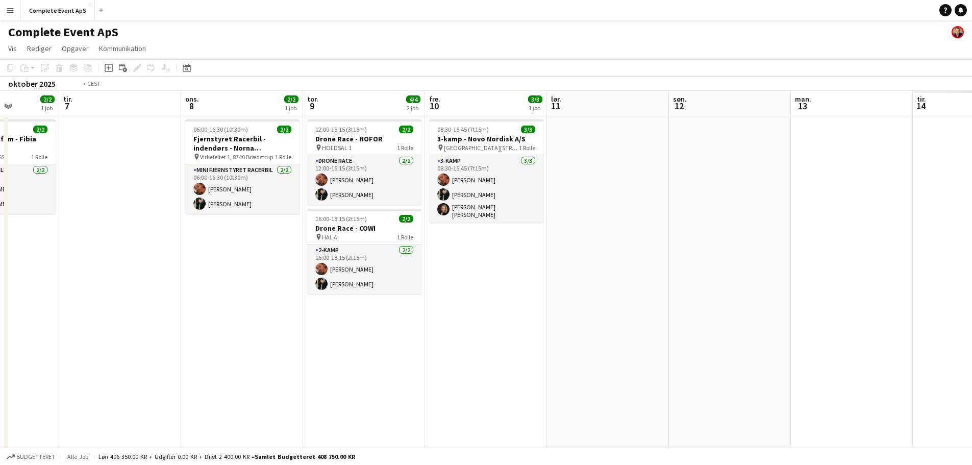
scroll to position [0, 409]
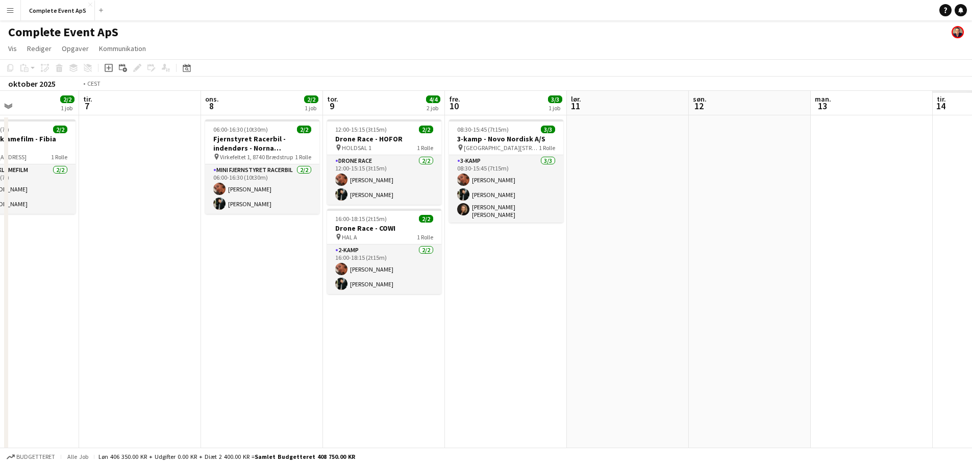
drag, startPoint x: 790, startPoint y: 336, endPoint x: 0, endPoint y: 334, distance: 789.5
click at [0, 334] on app-calendar-viewport "fre. 3 3/3 1 job lør. 4 søn. 5 man. 6 2/2 1 job tir. 7 ons. 8 2/2 1 job tor. 9 …" at bounding box center [486, 319] width 972 height 457
click at [274, 132] on div "06:00-16:30 (10t30m) 2/2" at bounding box center [262, 130] width 114 height 8
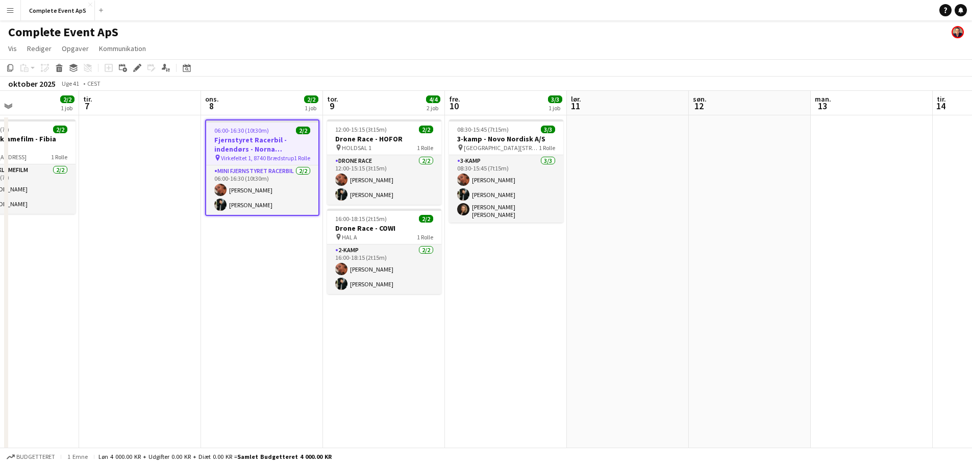
click at [274, 132] on div "06:00-16:30 (10t30m) 2/2" at bounding box center [262, 131] width 112 height 8
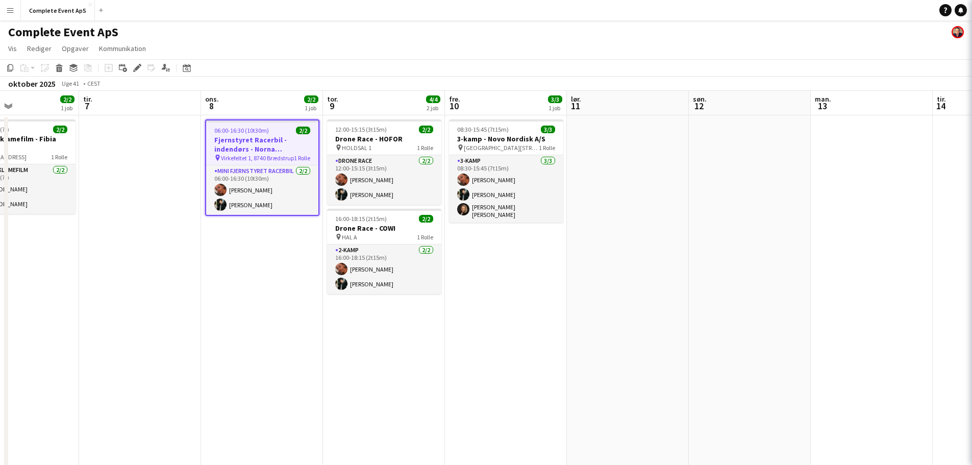
type input "**********"
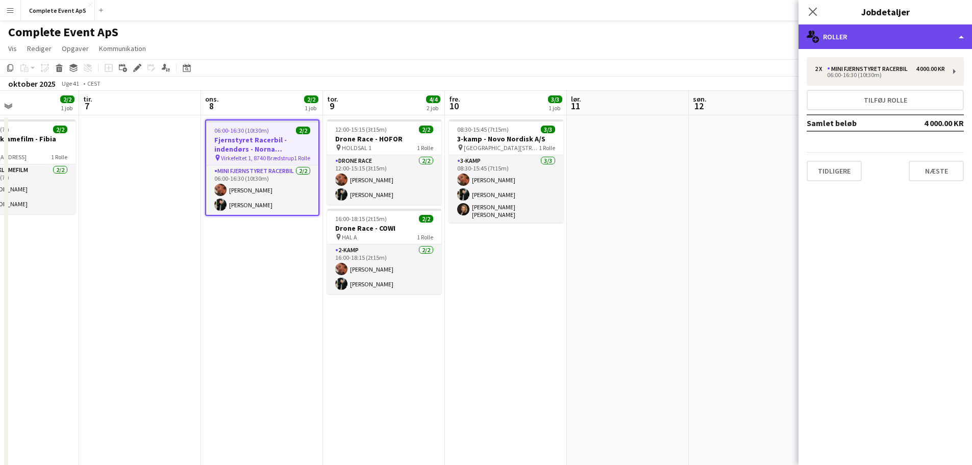
click at [881, 35] on div "multiple-users-add Roller" at bounding box center [886, 36] width 174 height 24
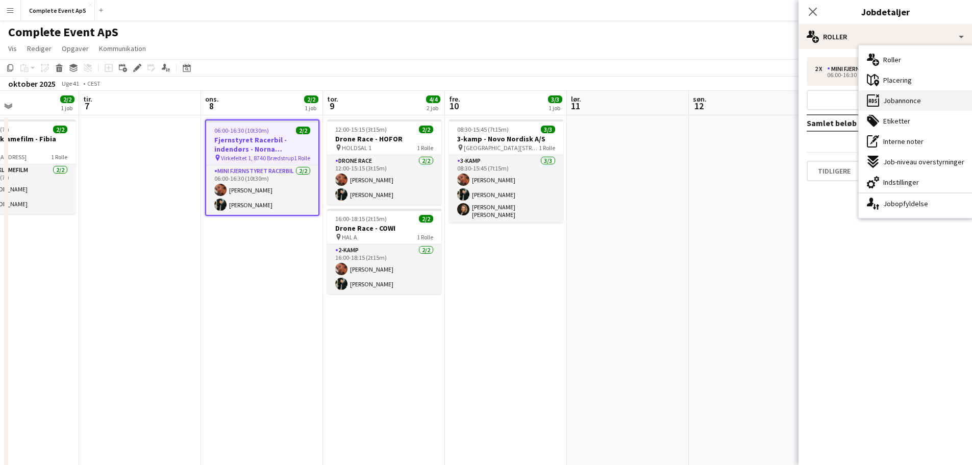
click at [908, 100] on span "Jobannonce" at bounding box center [902, 100] width 38 height 9
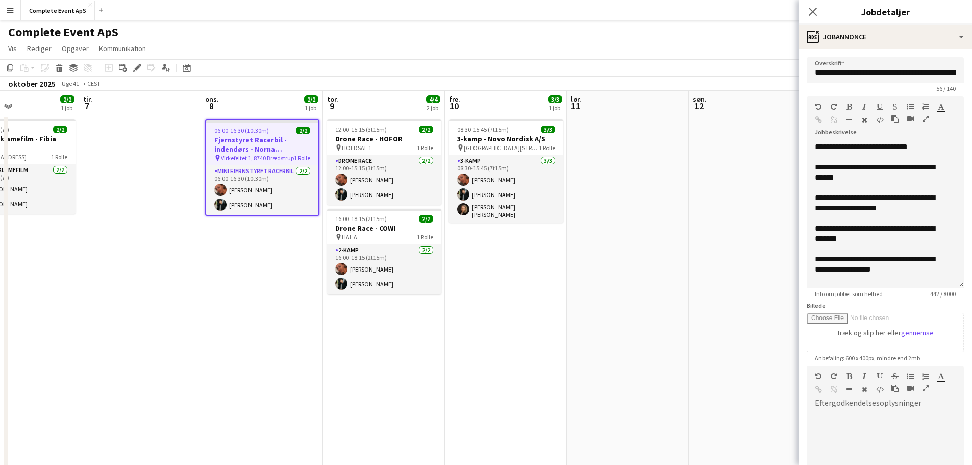
drag, startPoint x: 953, startPoint y: 200, endPoint x: 920, endPoint y: 257, distance: 66.1
click at [946, 288] on div "**********" at bounding box center [885, 215] width 157 height 146
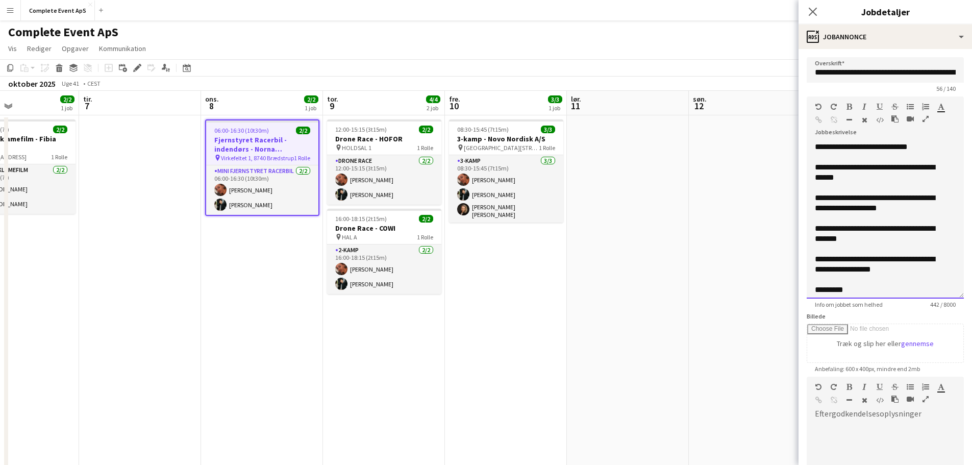
click at [873, 229] on div "**********" at bounding box center [878, 234] width 126 height 20
click at [827, 238] on div "**********" at bounding box center [878, 234] width 126 height 20
click at [734, 221] on app-date-cell at bounding box center [750, 331] width 122 height 432
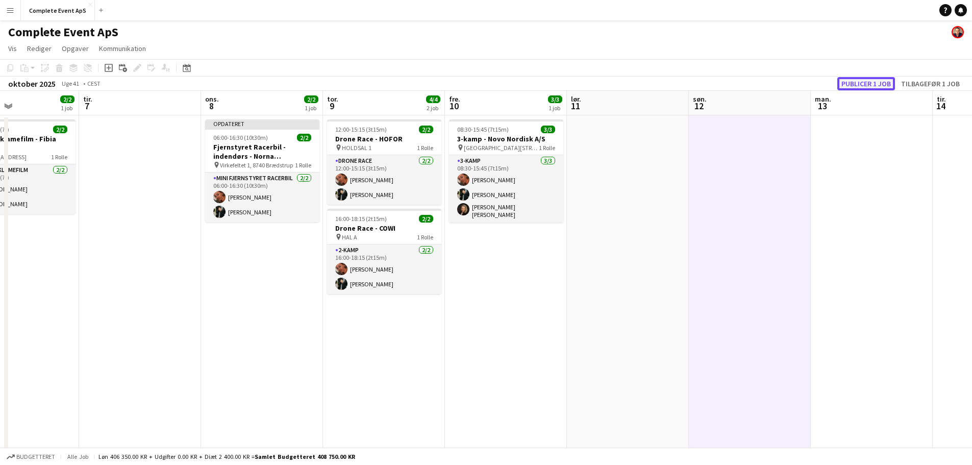
click at [862, 84] on button "Publicer 1 job" at bounding box center [866, 83] width 58 height 13
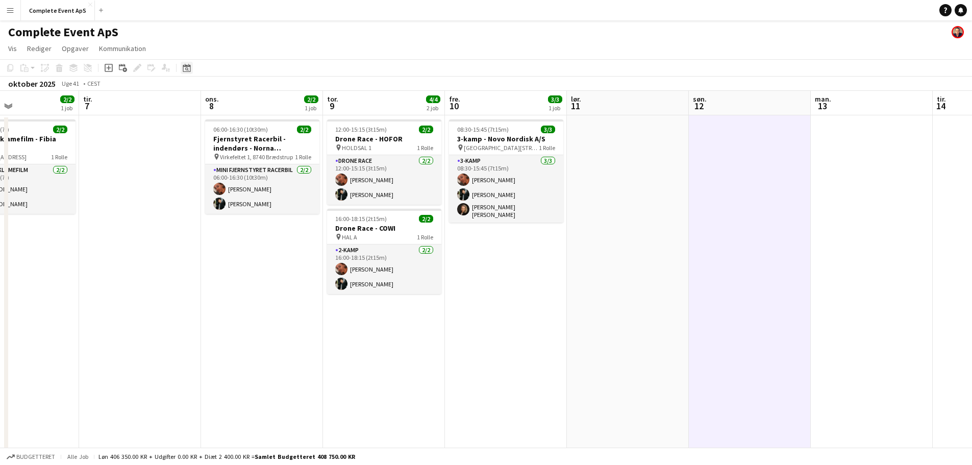
click at [188, 67] on icon at bounding box center [187, 68] width 8 height 8
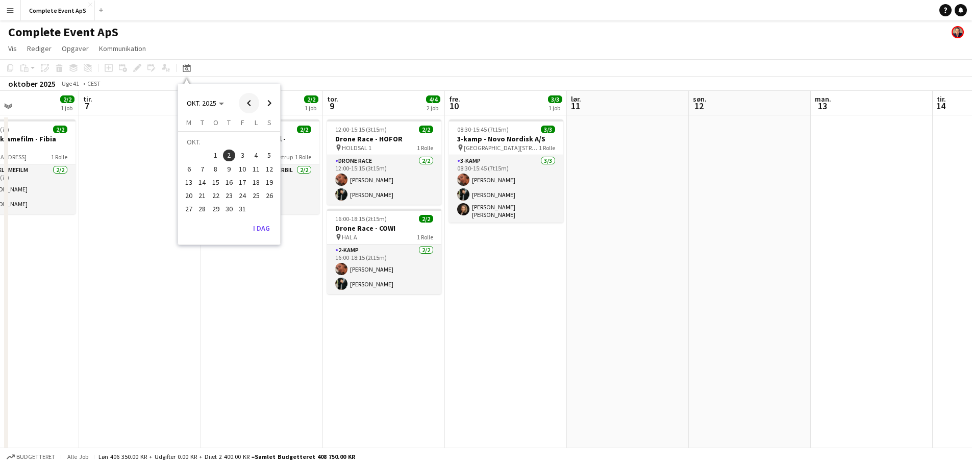
click at [252, 102] on span "Previous month" at bounding box center [249, 103] width 20 height 20
click at [230, 179] on span "18" at bounding box center [229, 182] width 12 height 12
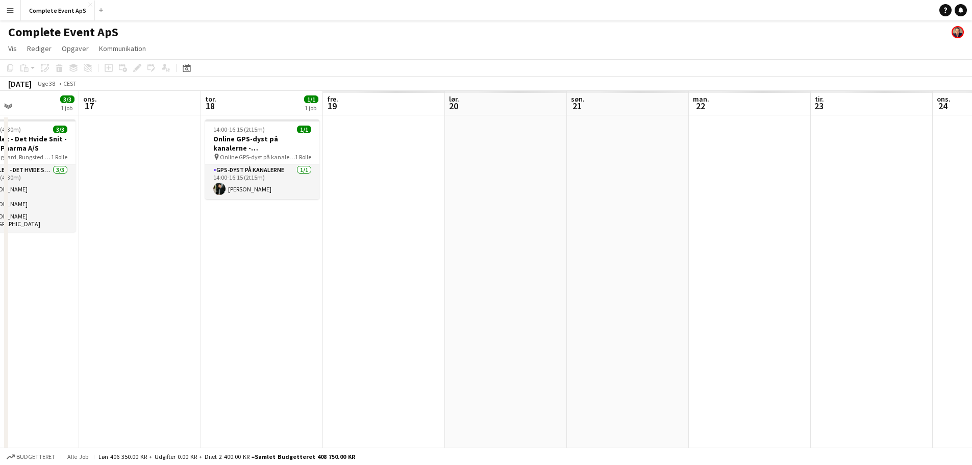
scroll to position [0, 351]
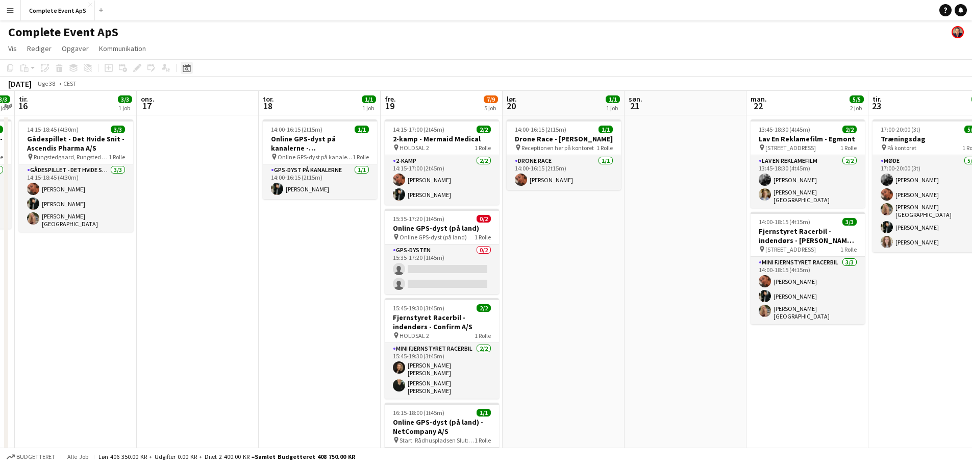
click at [191, 70] on div "Datovælger" at bounding box center [187, 68] width 12 height 12
click at [272, 104] on span "Next month" at bounding box center [269, 103] width 20 height 20
click at [229, 154] on span "2" at bounding box center [229, 156] width 12 height 12
